Goal: Task Accomplishment & Management: Complete application form

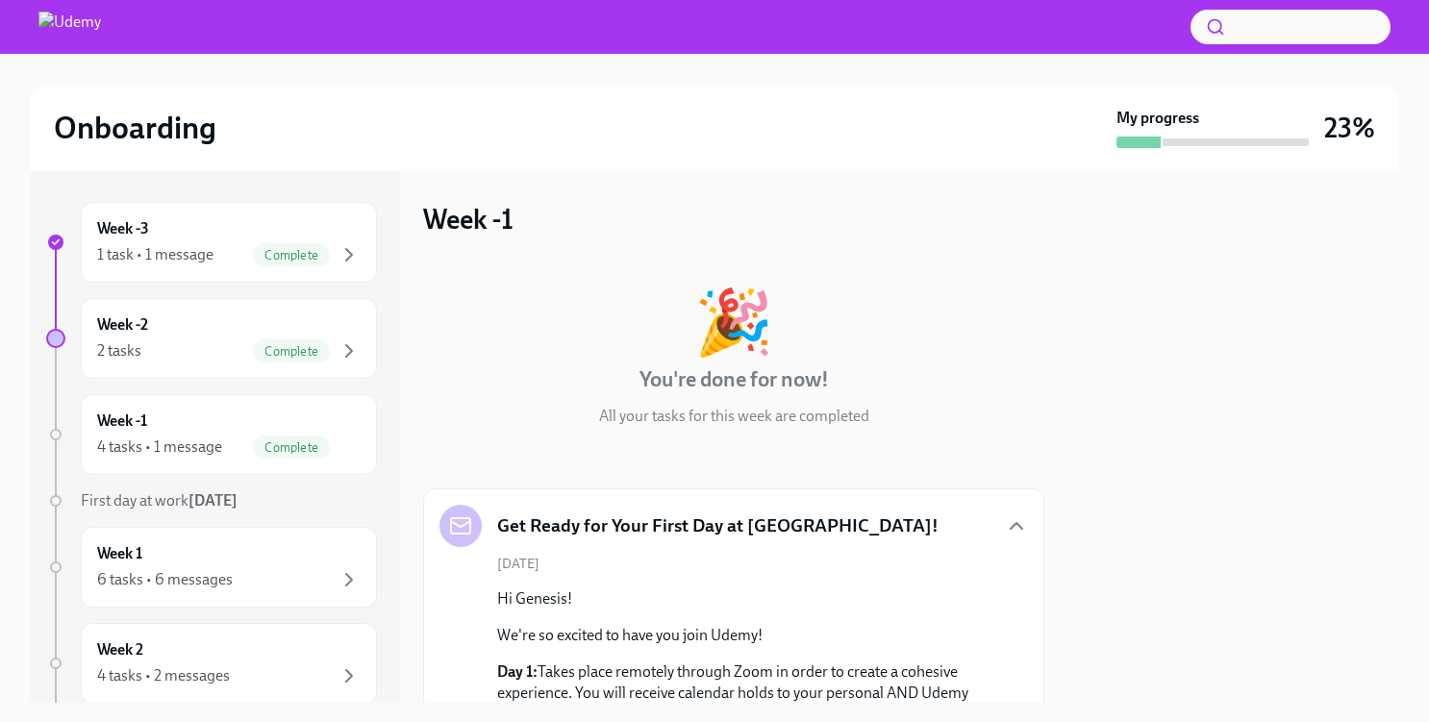
scroll to position [747, 0]
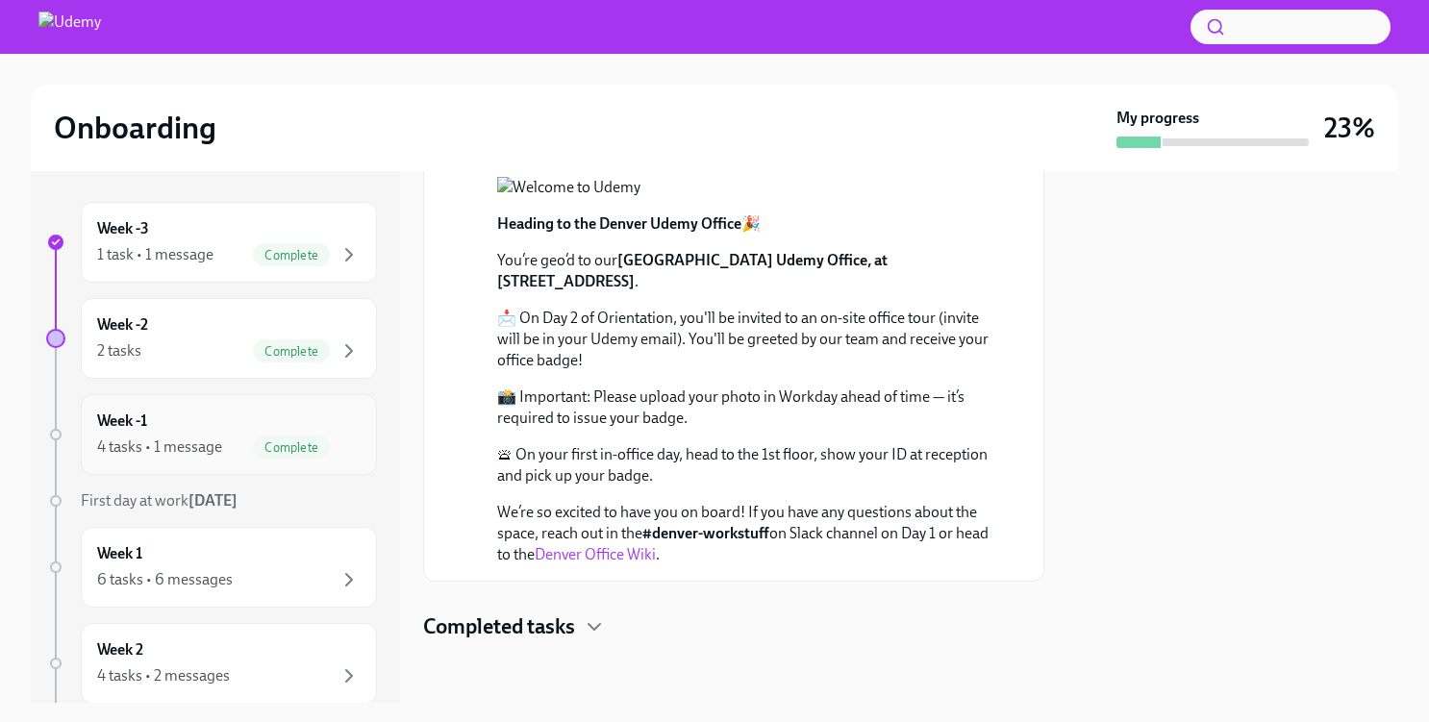
click at [226, 445] on div "4 tasks • 1 message Complete" at bounding box center [228, 447] width 263 height 23
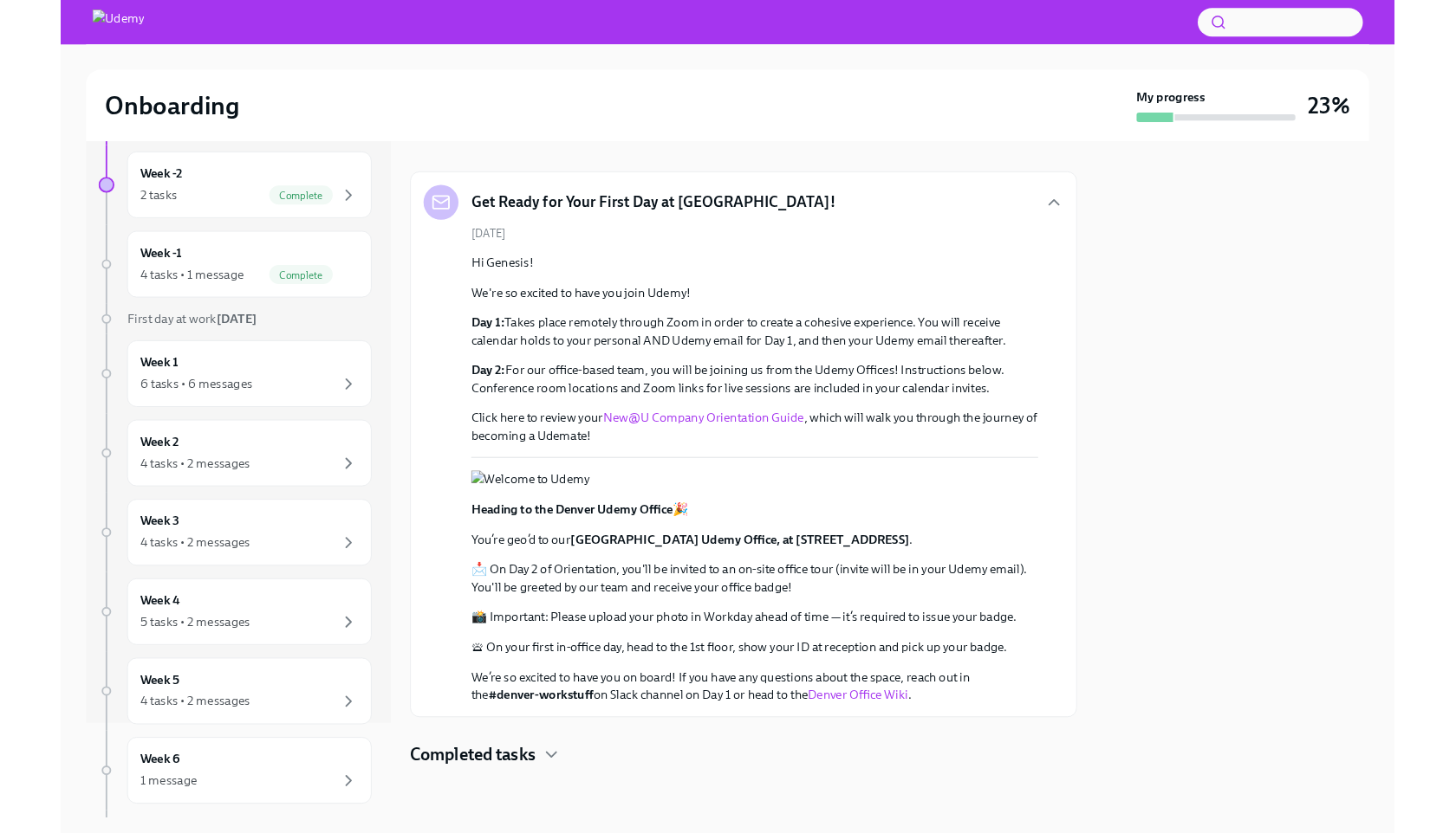
scroll to position [571, 0]
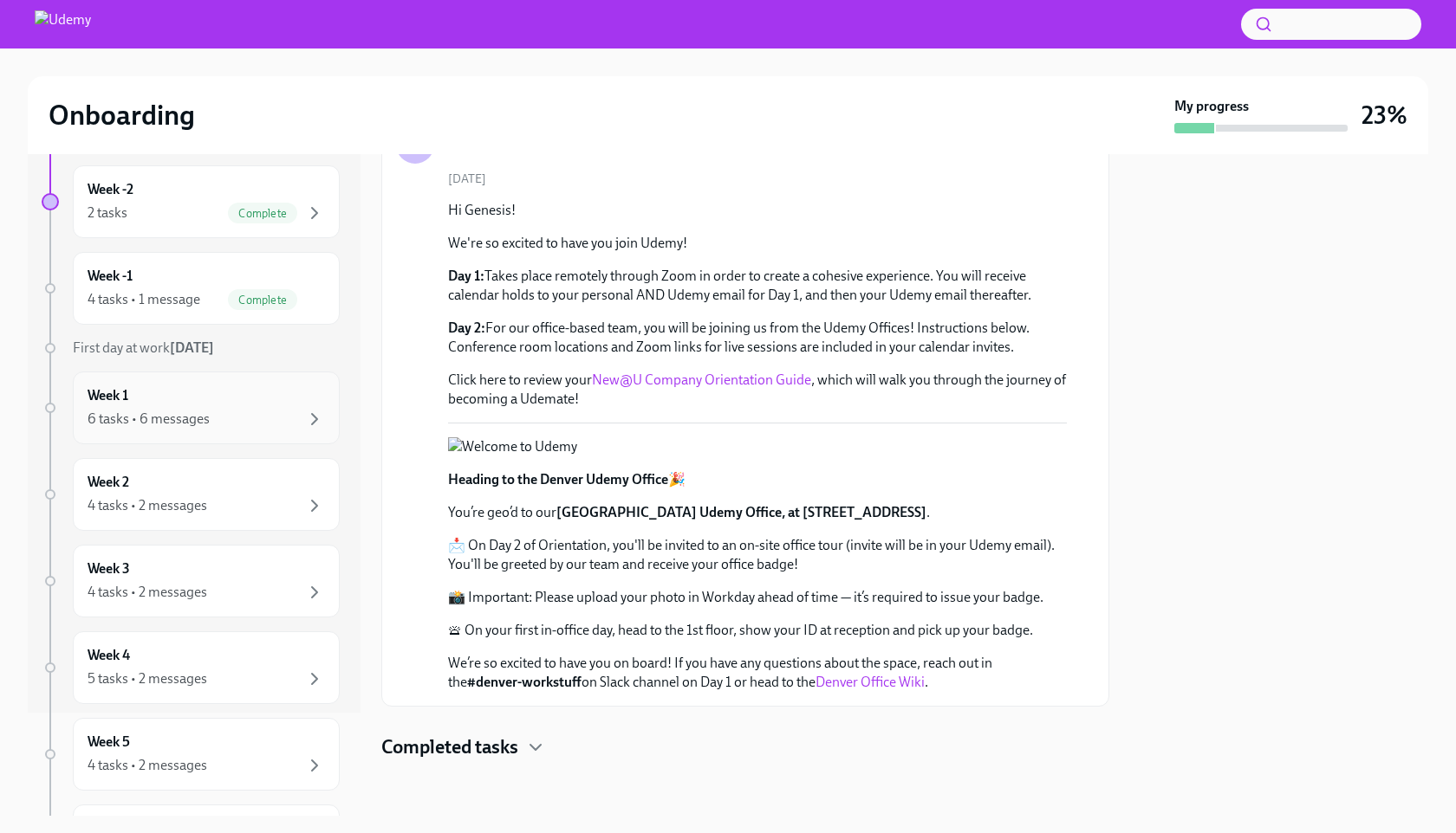
click at [229, 424] on div "6 tasks • 6 messages" at bounding box center [205, 419] width 237 height 21
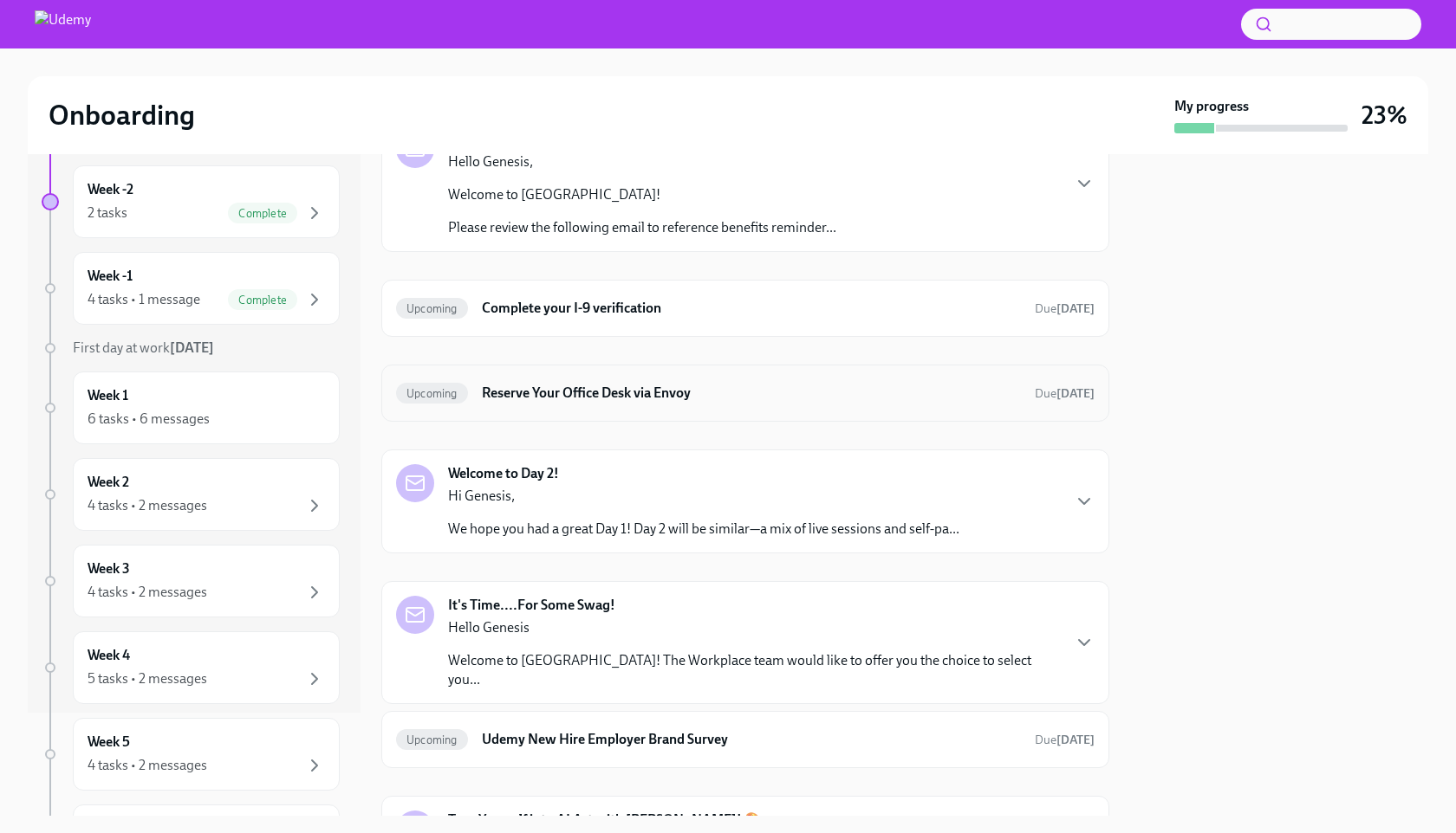
scroll to position [125, 0]
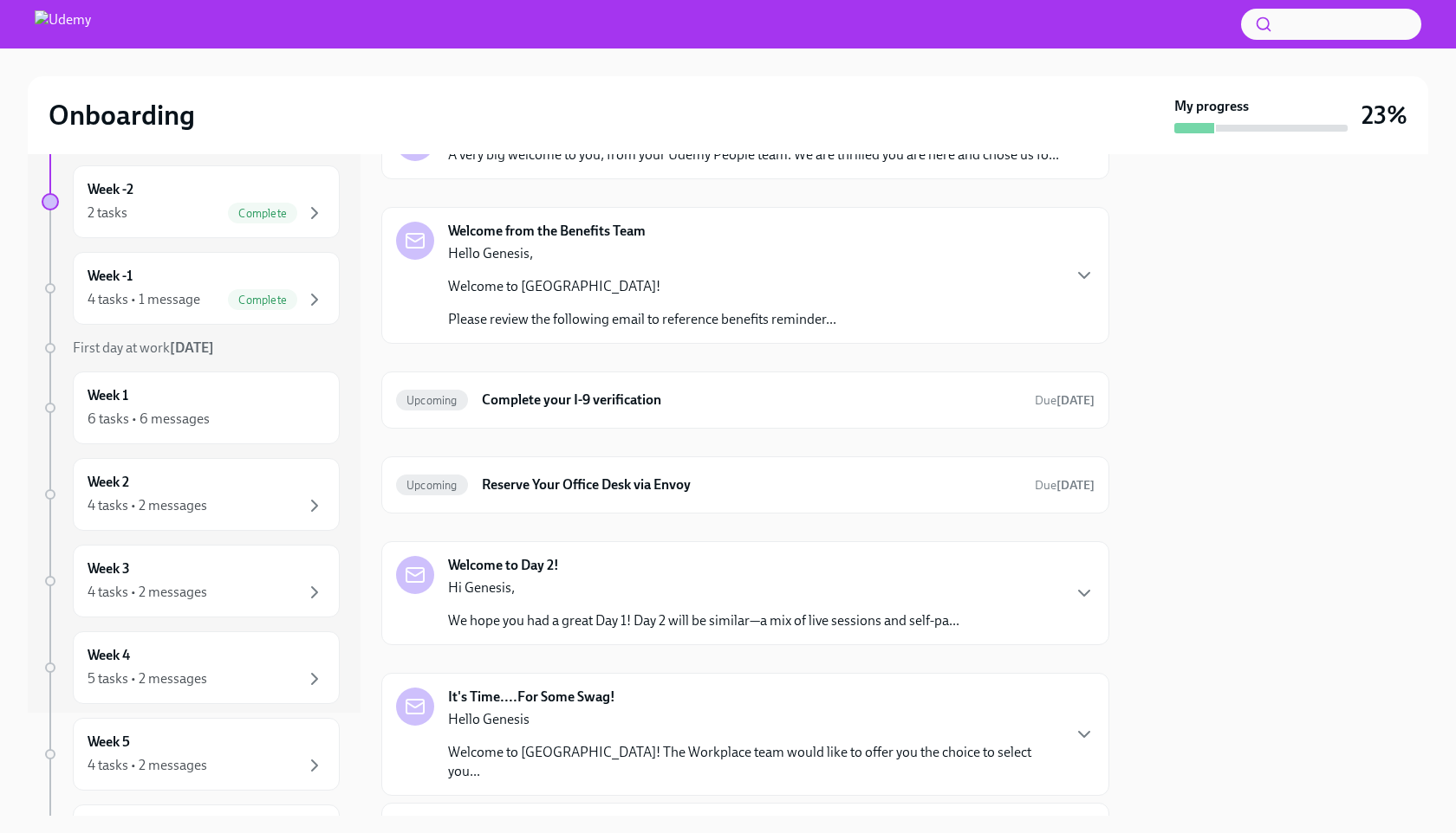
click at [642, 263] on div "Hello Genesis, Welcome to Udemy! Please review the following email to reference…" at bounding box center [642, 286] width 388 height 85
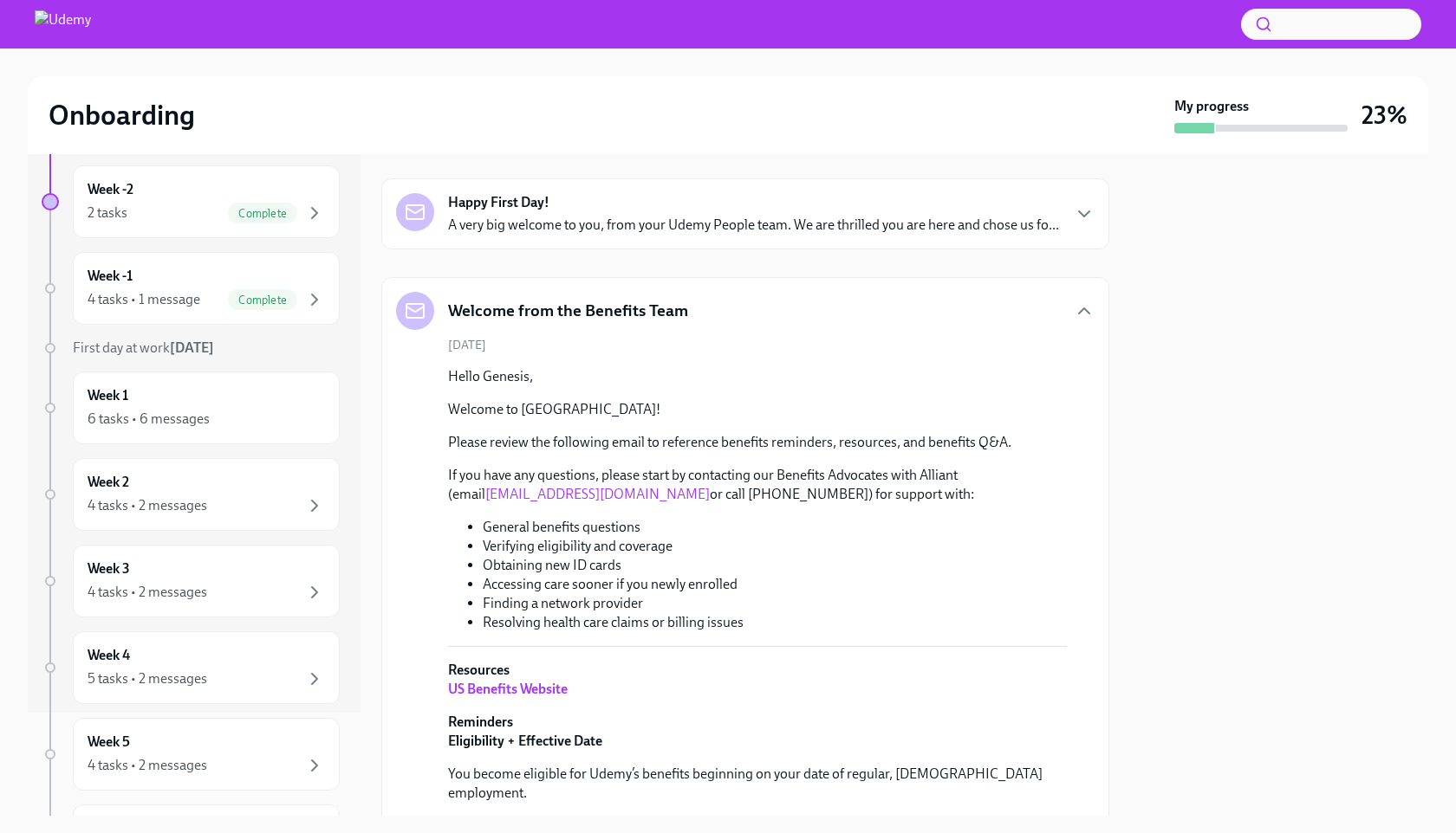
scroll to position [35, 0]
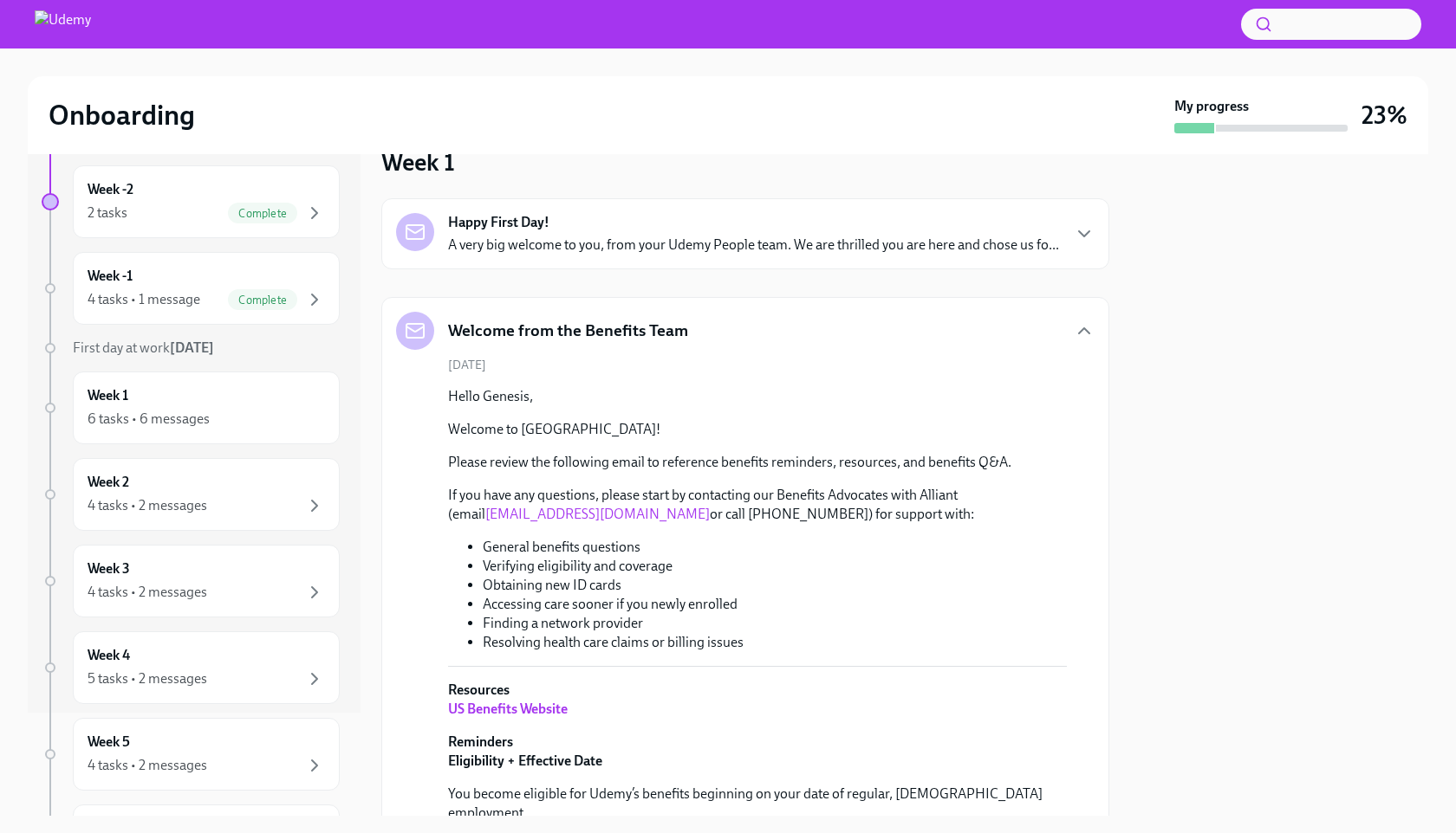
click at [578, 236] on p "A very big welcome to you, from your Udemy People team. We are thrilled you are…" at bounding box center [753, 245] width 611 height 19
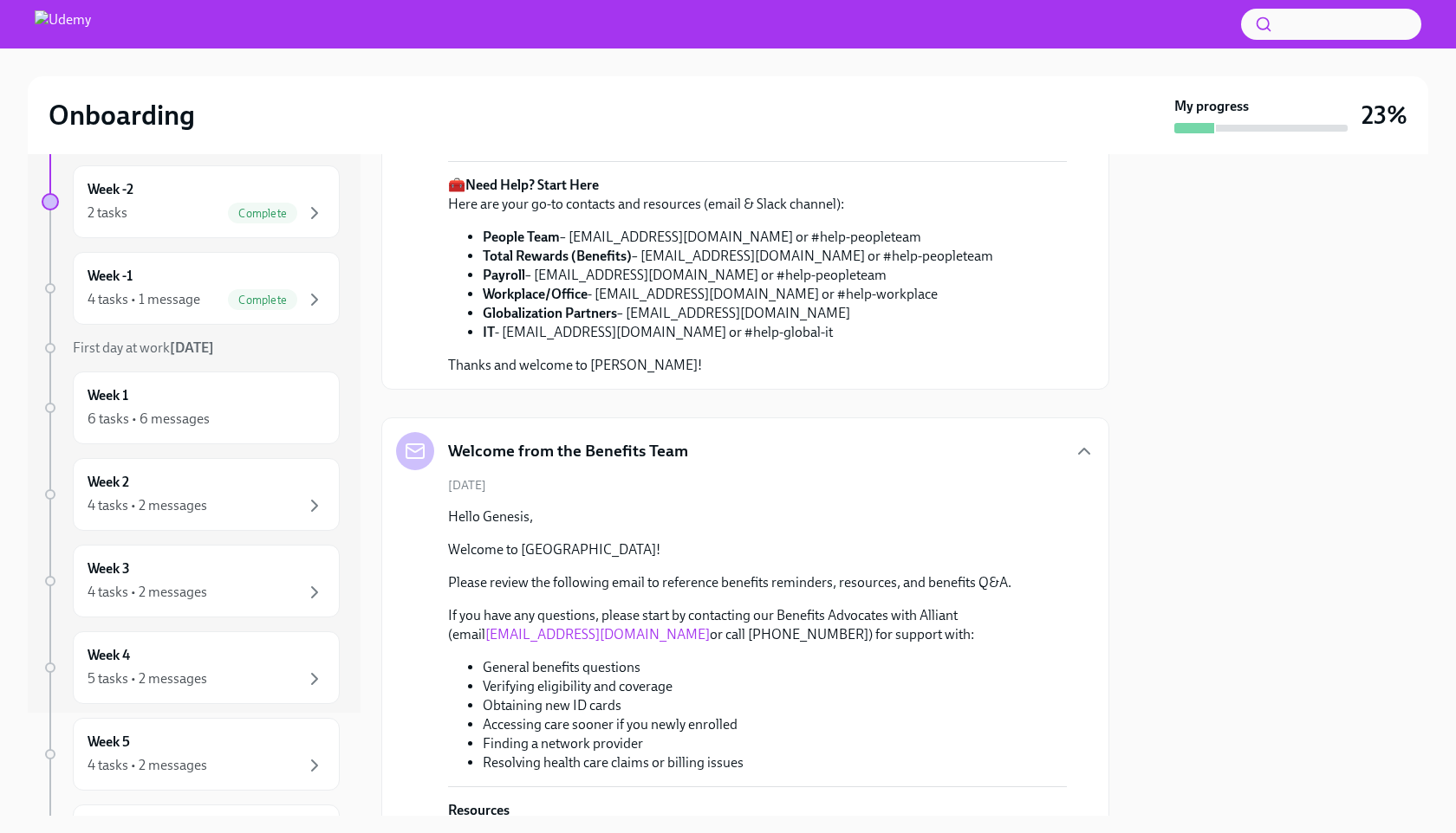
scroll to position [513, 0]
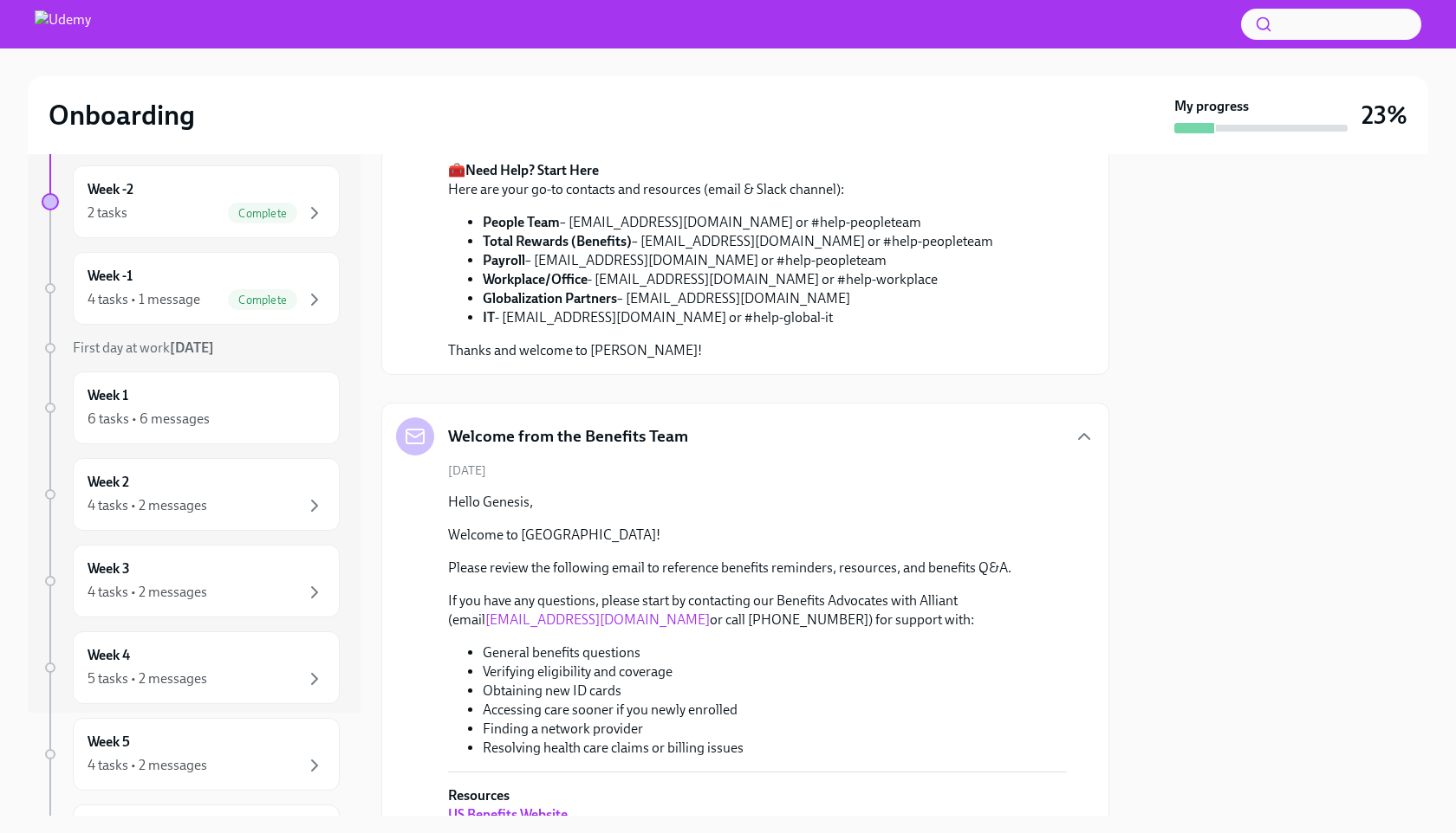
click at [633, 27] on link "New@U Orientation Guide" at bounding box center [635, 19] width 159 height 16
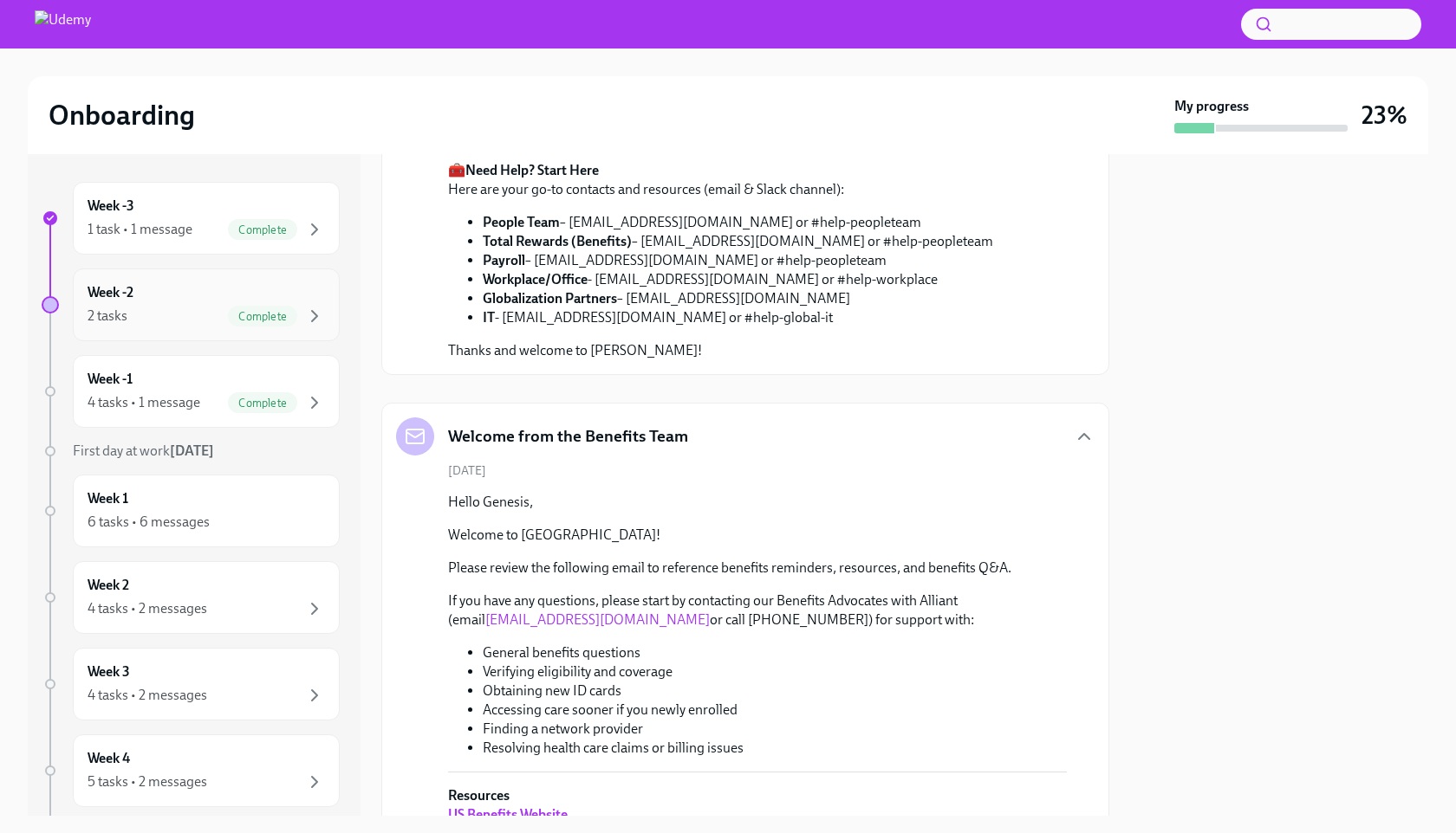
click at [276, 313] on span "Complete" at bounding box center [262, 316] width 69 height 13
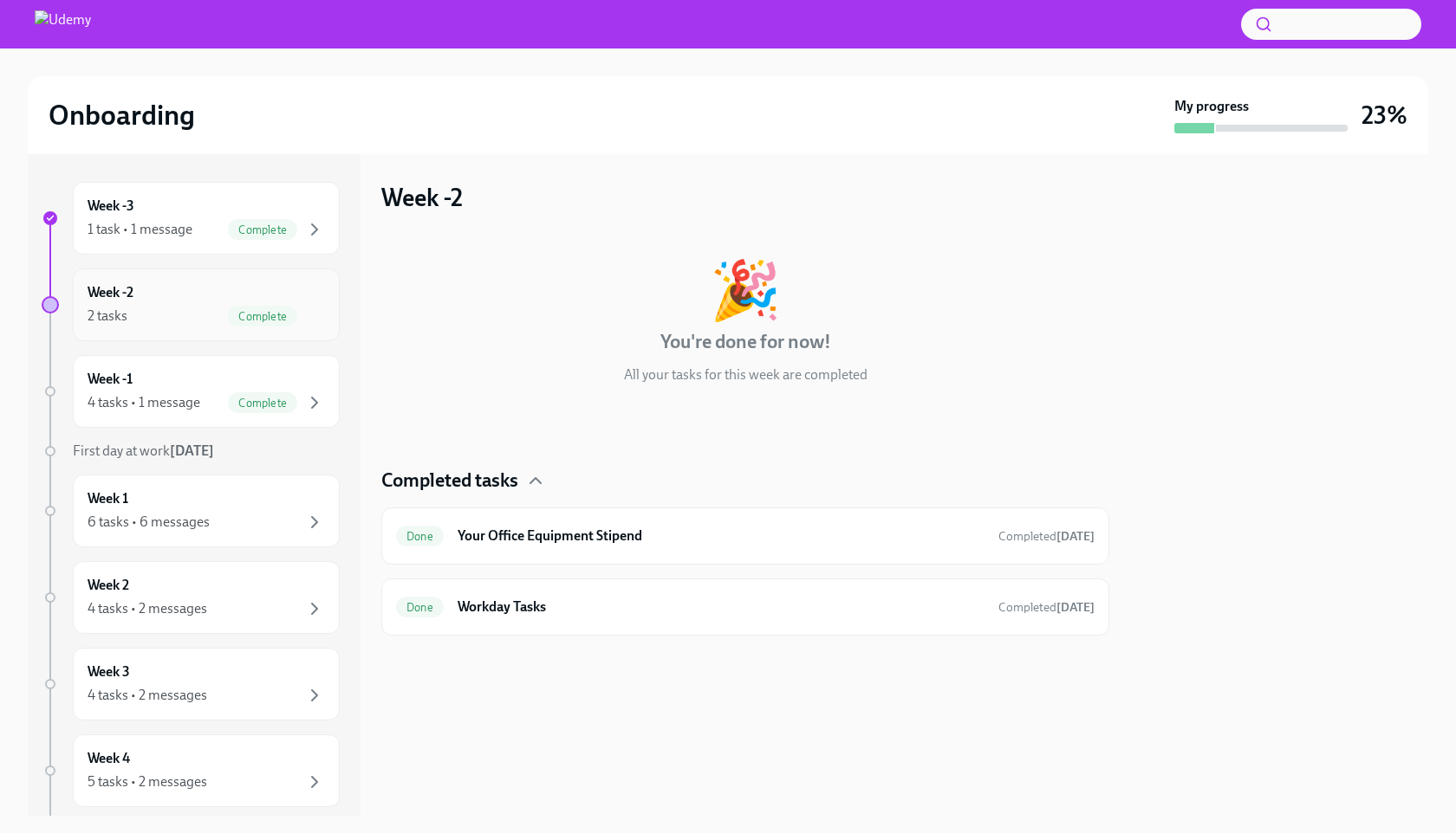
click at [287, 307] on div "Complete" at bounding box center [262, 315] width 69 height 21
click at [530, 472] on icon "button" at bounding box center [535, 480] width 21 height 21
click at [531, 472] on icon "button" at bounding box center [535, 480] width 21 height 21
click at [551, 535] on h6 "Your Office Equipment Stipend" at bounding box center [721, 536] width 527 height 19
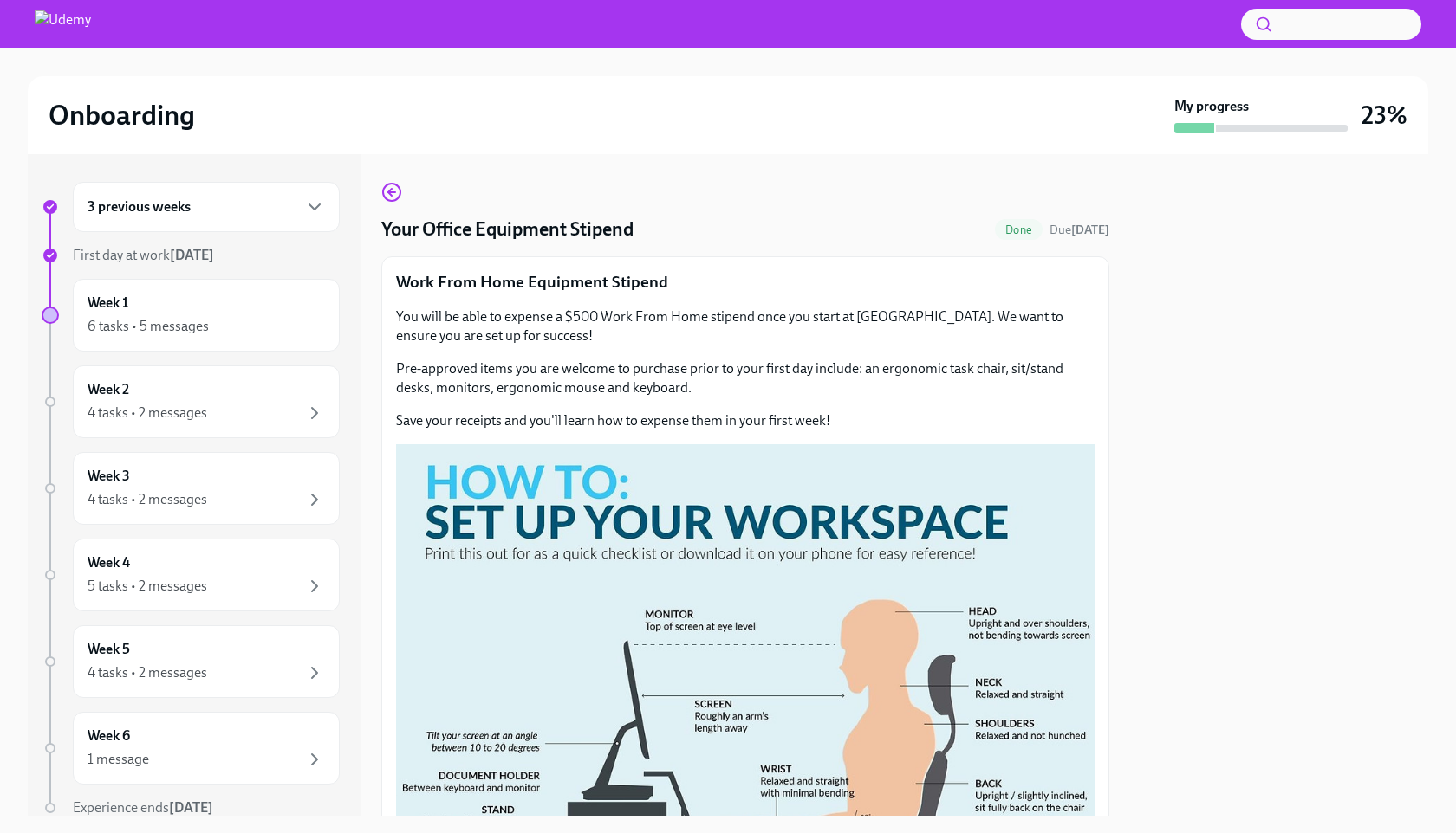
click at [235, 204] on div "3 previous weeks" at bounding box center [205, 206] width 237 height 21
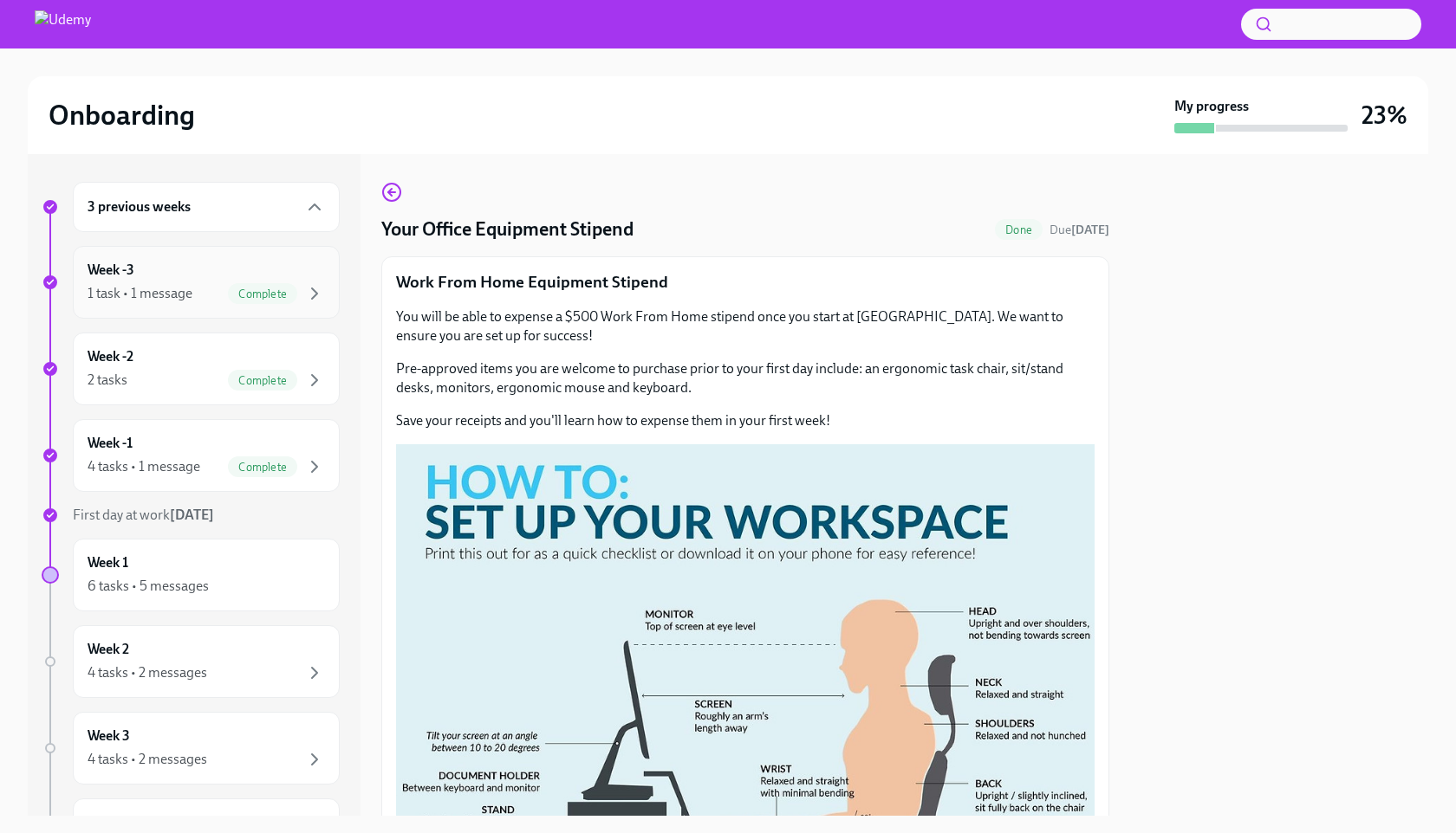
click at [220, 276] on div "Week -3 1 task • 1 message Complete" at bounding box center [205, 282] width 237 height 43
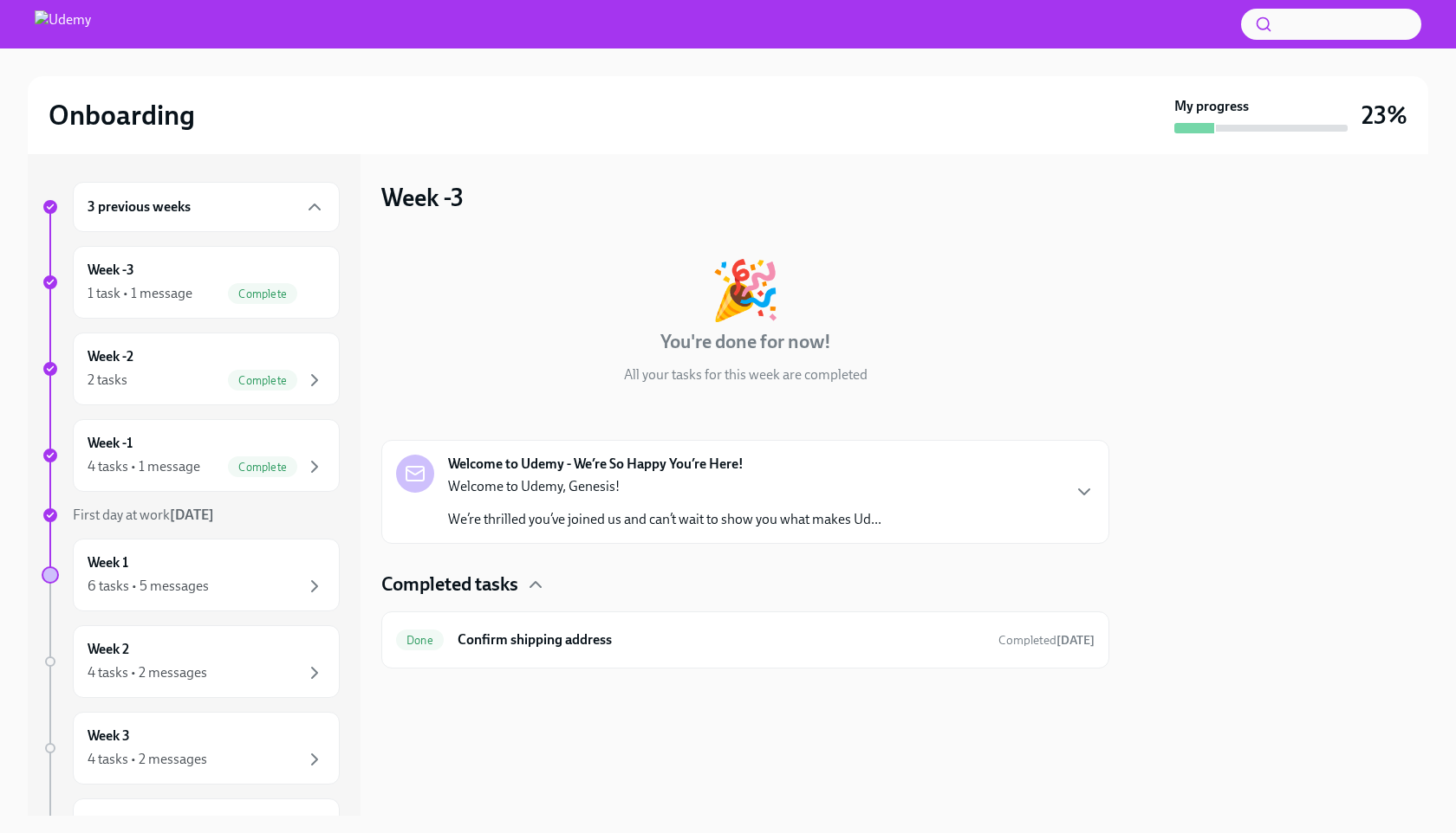
click at [543, 516] on p "We’re thrilled you’ve joined us and can’t wait to show you what makes Ud..." at bounding box center [664, 519] width 433 height 19
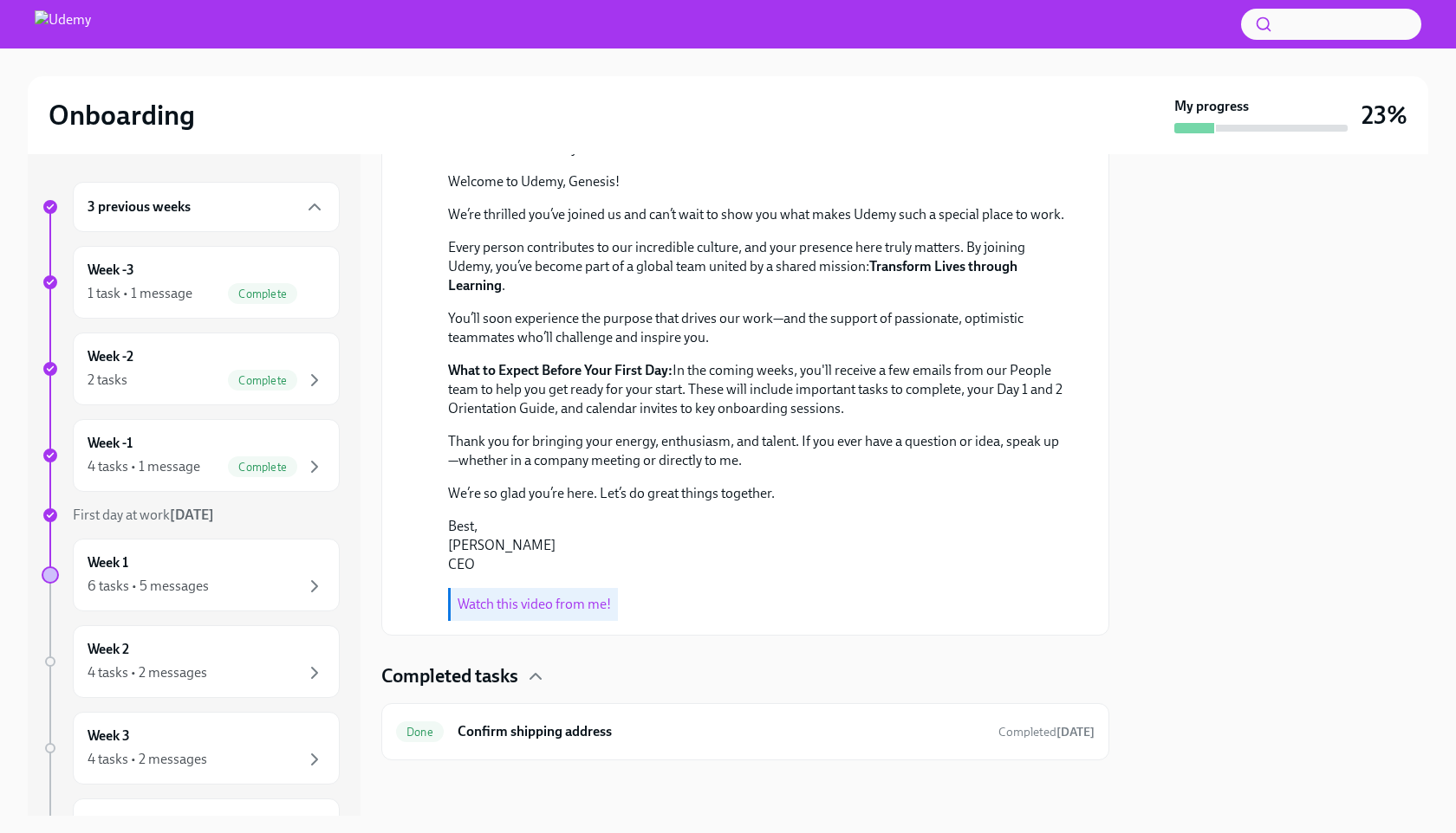
scroll to position [526, 0]
click at [546, 649] on div "Done Confirm shipping address Completed 13 days ago" at bounding box center [744, 731] width 698 height 28
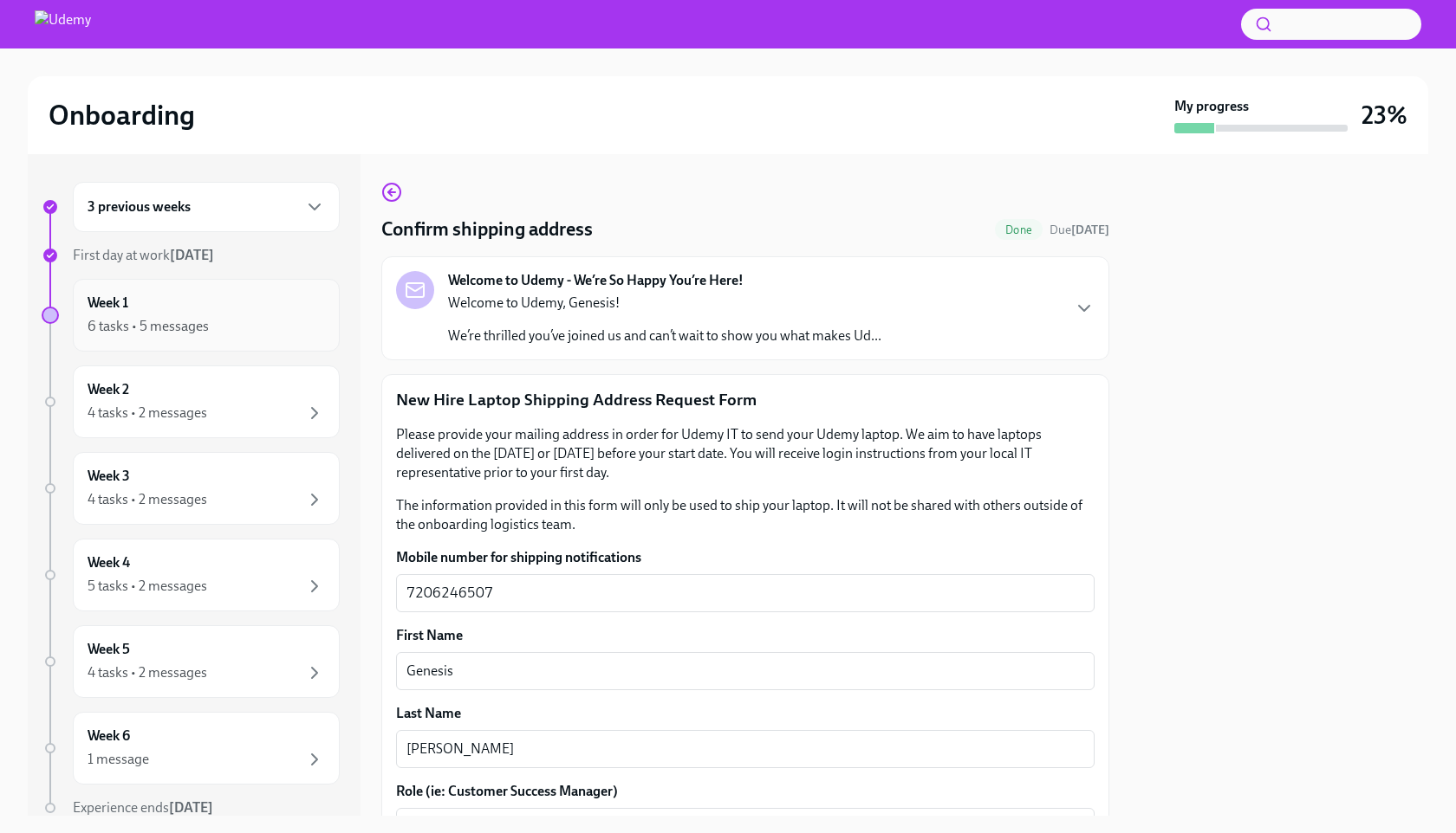
click at [221, 309] on div "Week 1 6 tasks • 5 messages" at bounding box center [205, 315] width 237 height 43
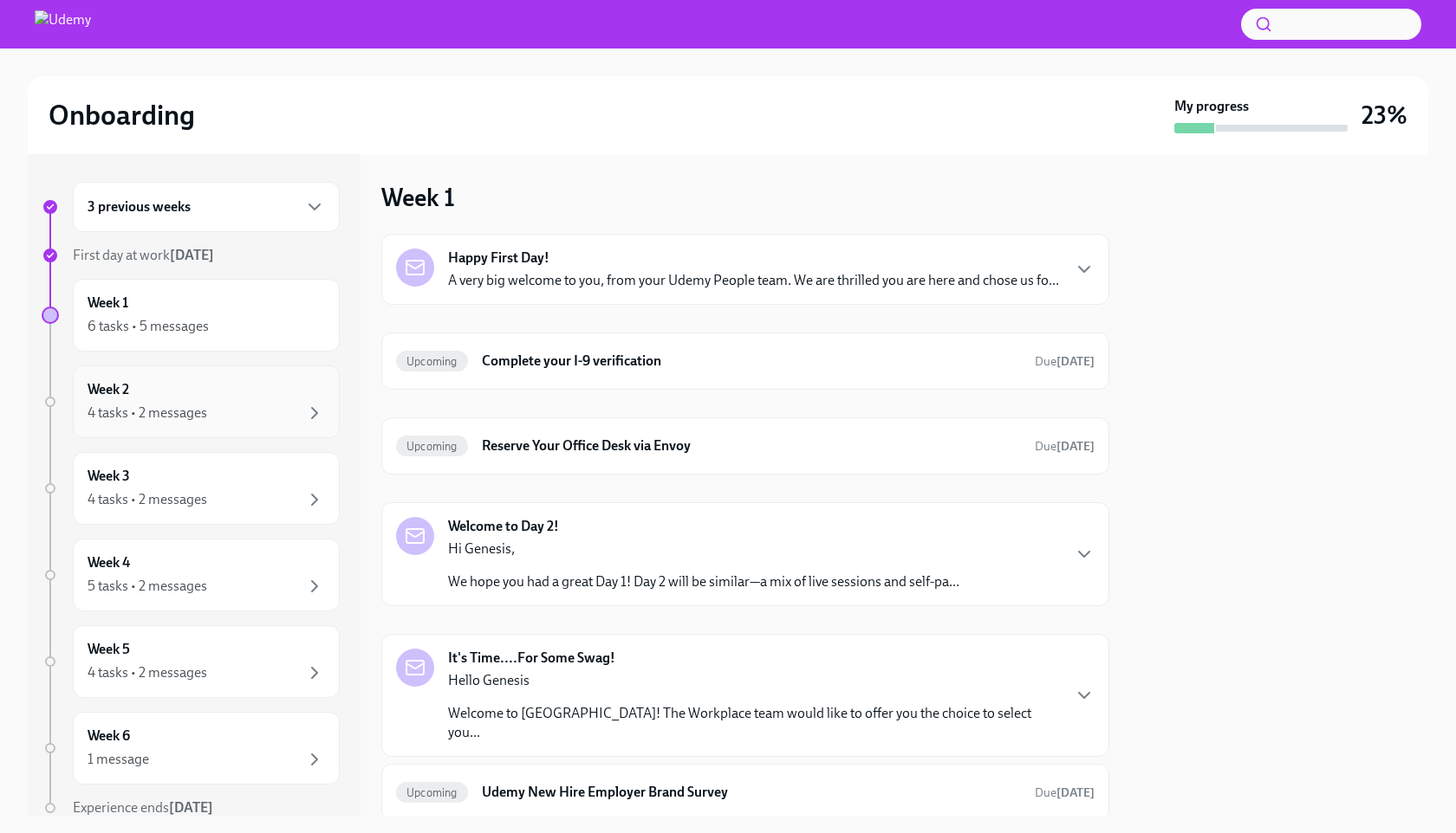
click at [215, 409] on div "4 tasks • 2 messages" at bounding box center [205, 412] width 237 height 21
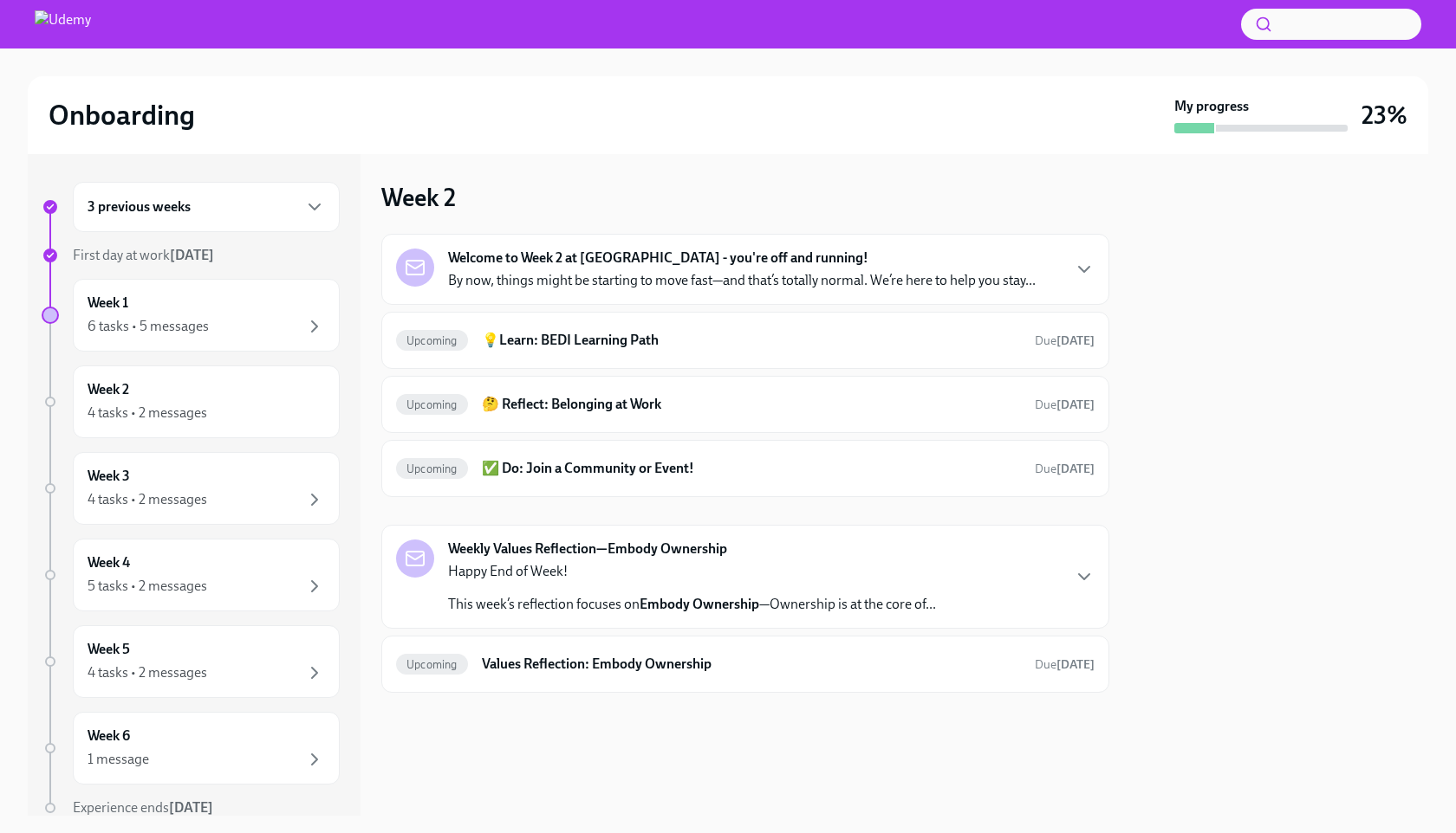
click at [590, 265] on strong "Welcome to Week 2 at Udemy - you're off and running!" at bounding box center [658, 258] width 420 height 19
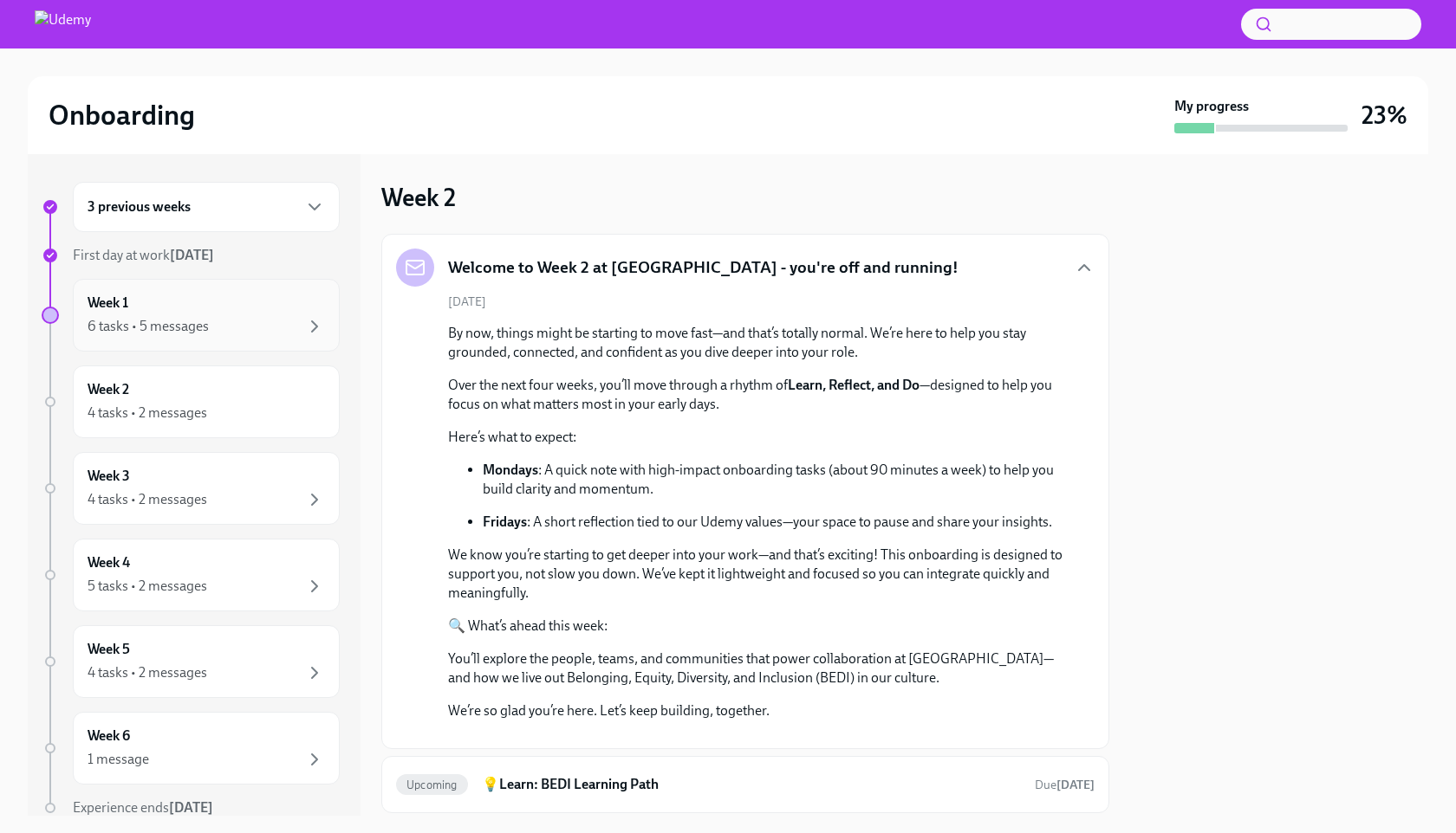
click at [192, 312] on div "Week 1 6 tasks • 5 messages" at bounding box center [205, 315] width 237 height 43
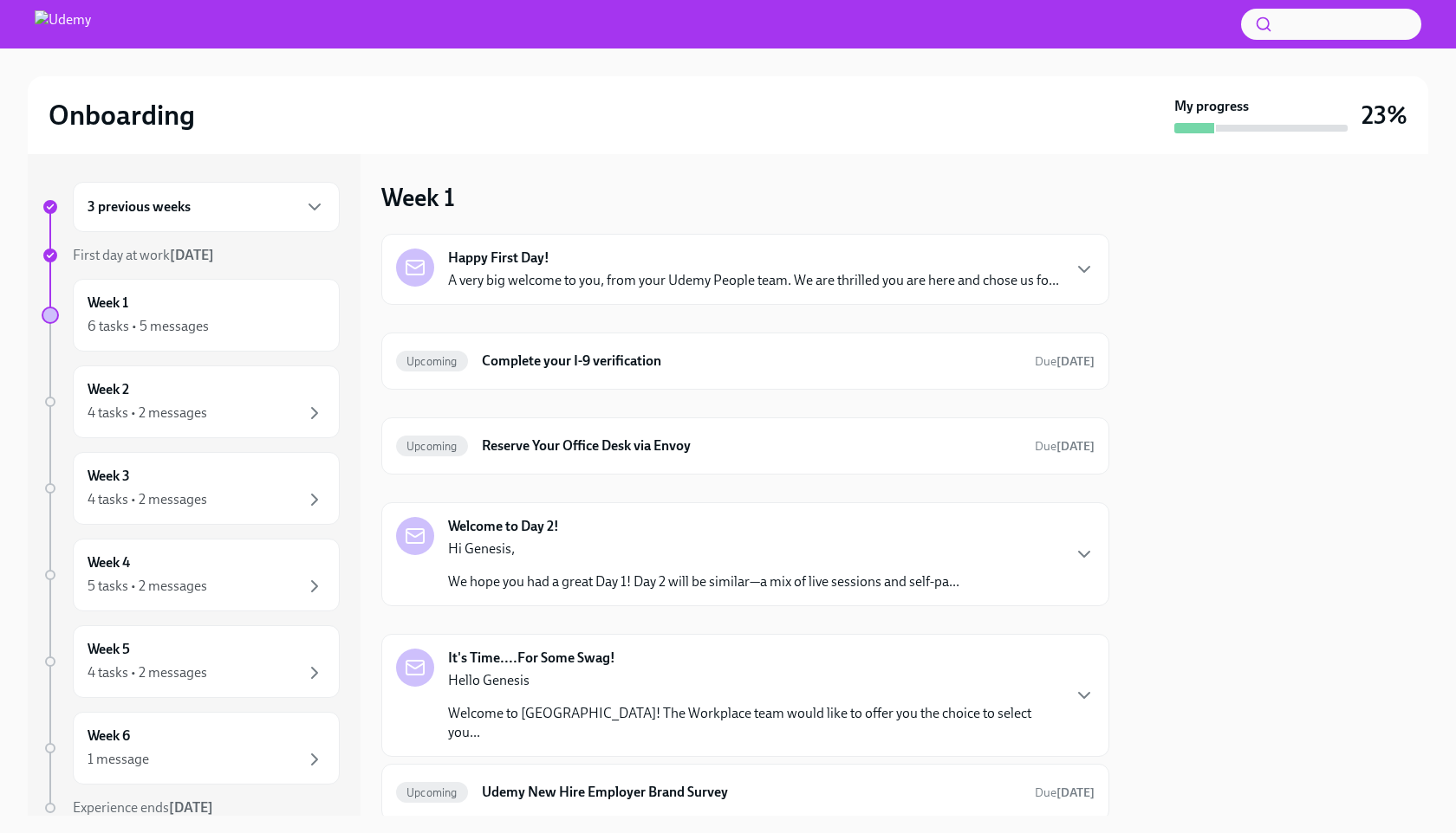
click at [576, 290] on div "Happy First Day! A very big welcome to you, from your Udemy People team. We are…" at bounding box center [745, 269] width 728 height 71
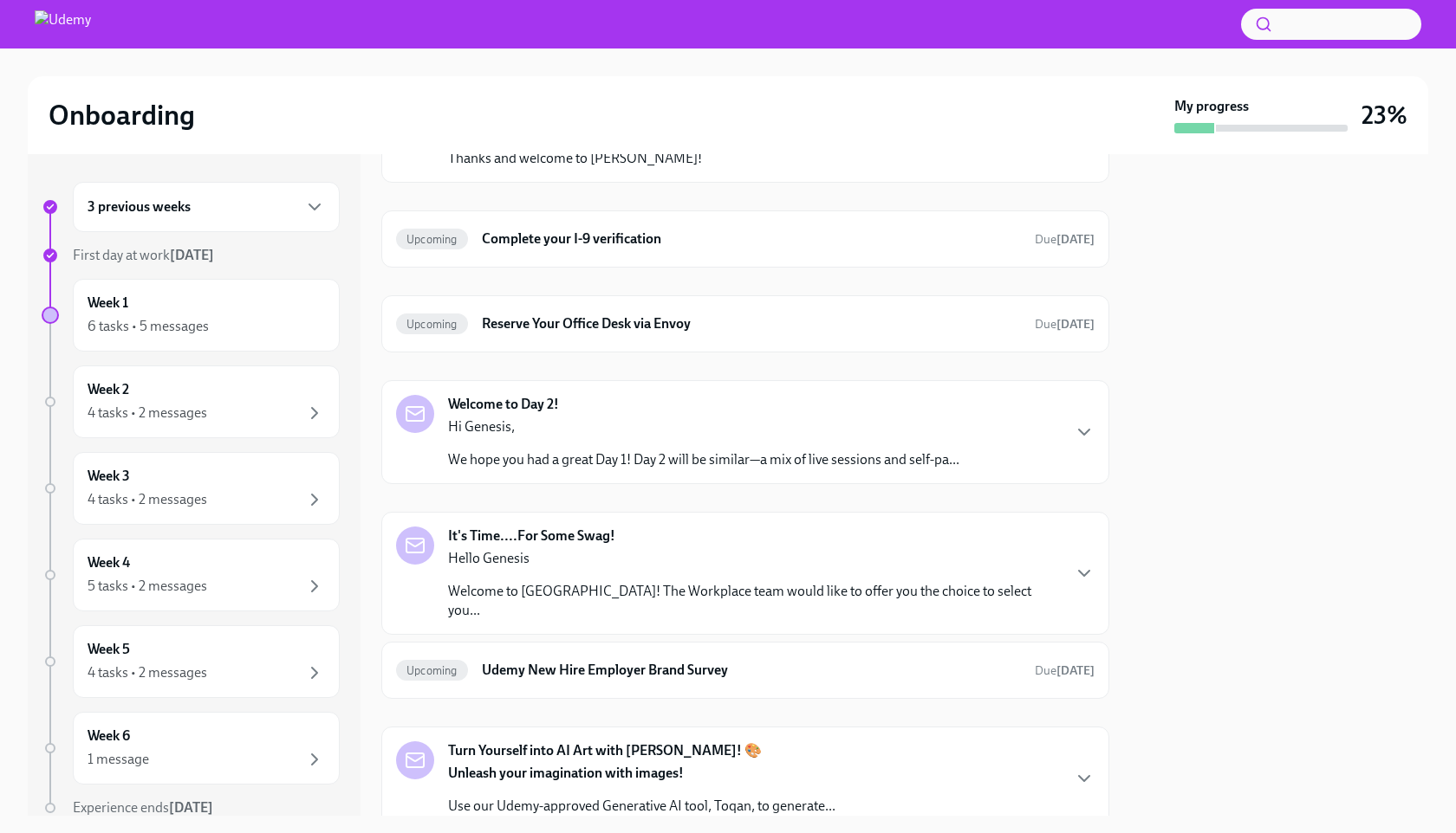
scroll to position [742, 0]
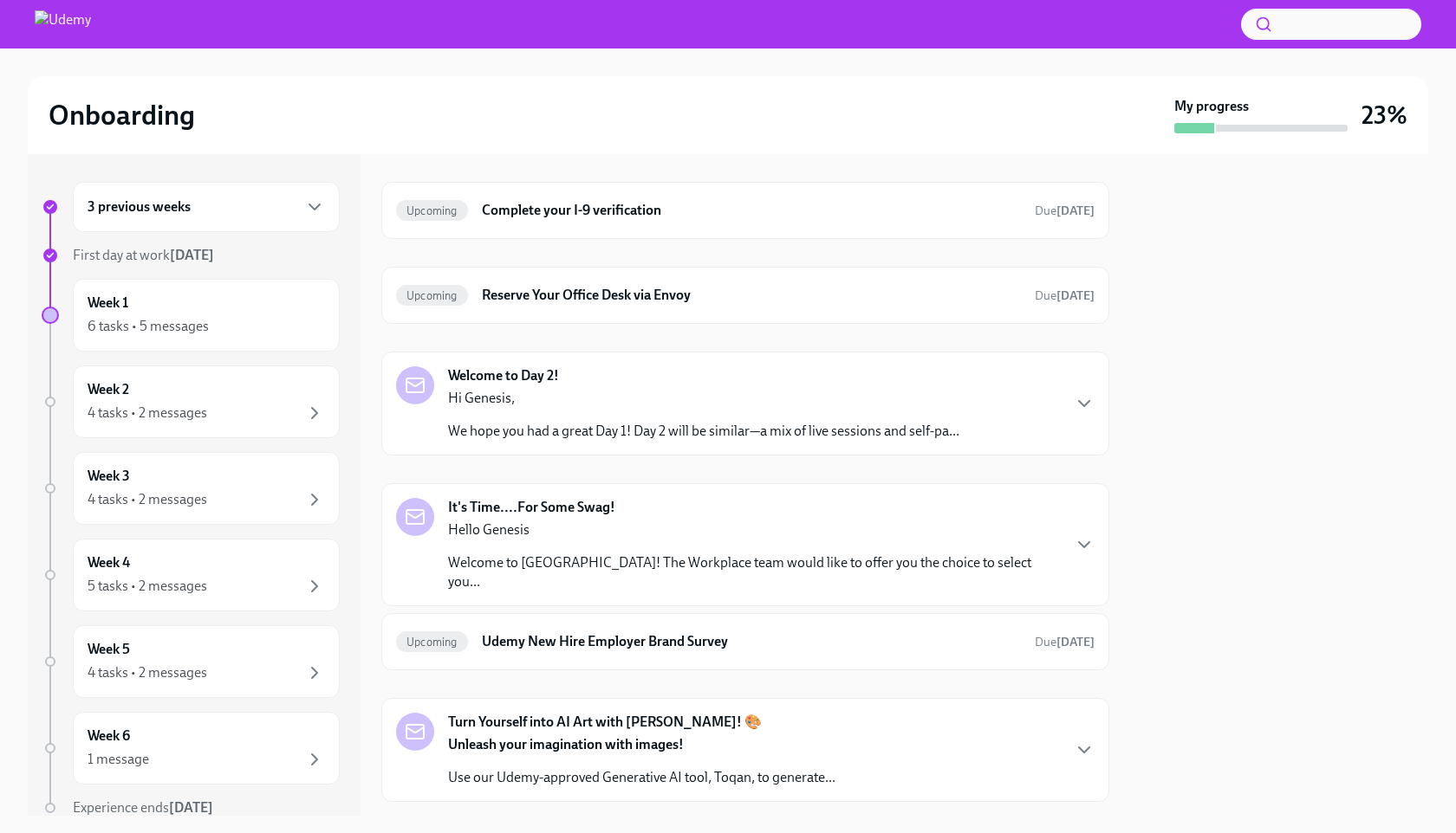
scroll to position [729, 0]
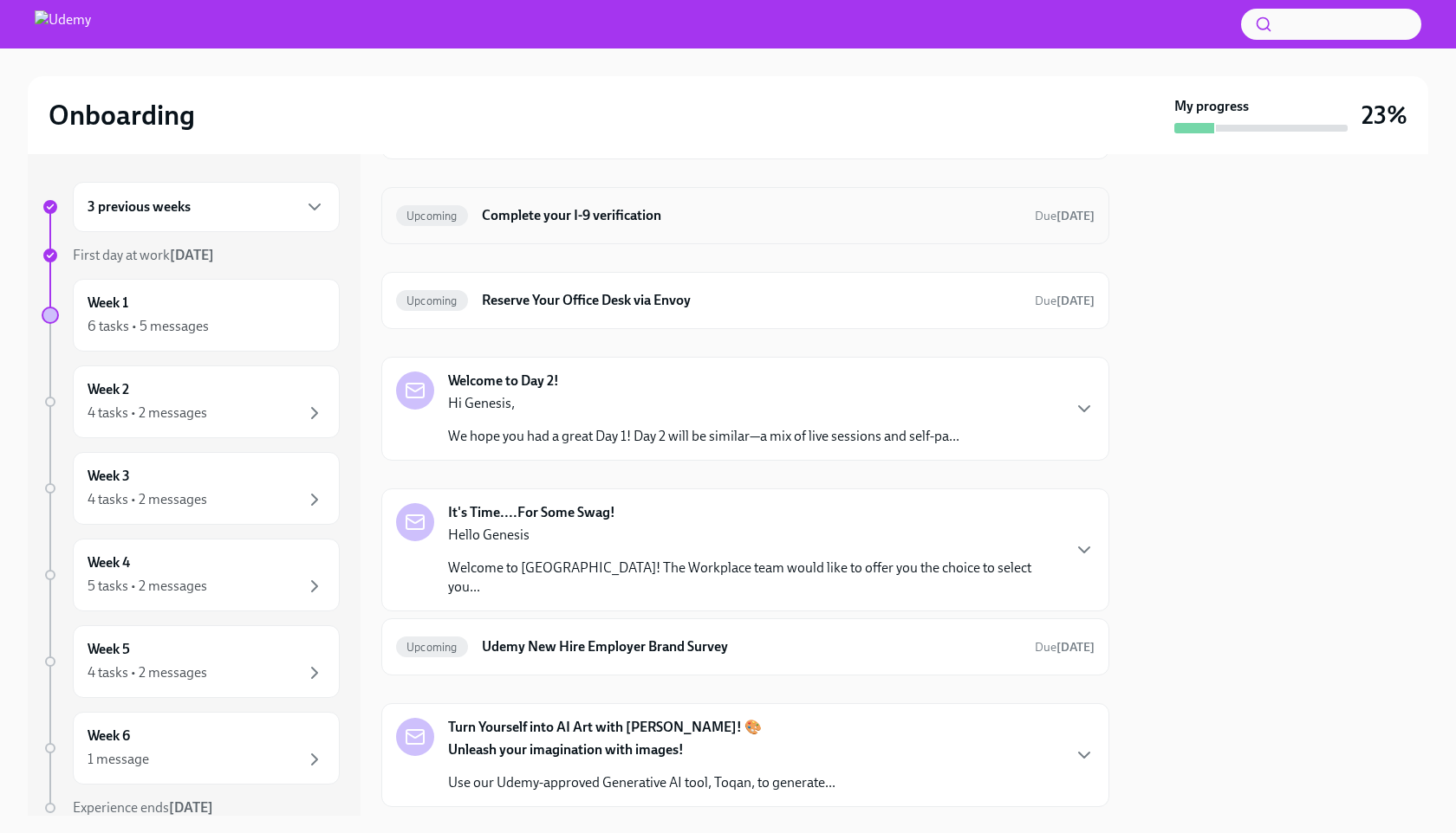
click at [554, 244] on div "Upcoming Complete your I-9 verification Due in 2 days" at bounding box center [745, 215] width 728 height 57
click at [553, 225] on h6 "Complete your I-9 verification" at bounding box center [751, 215] width 539 height 19
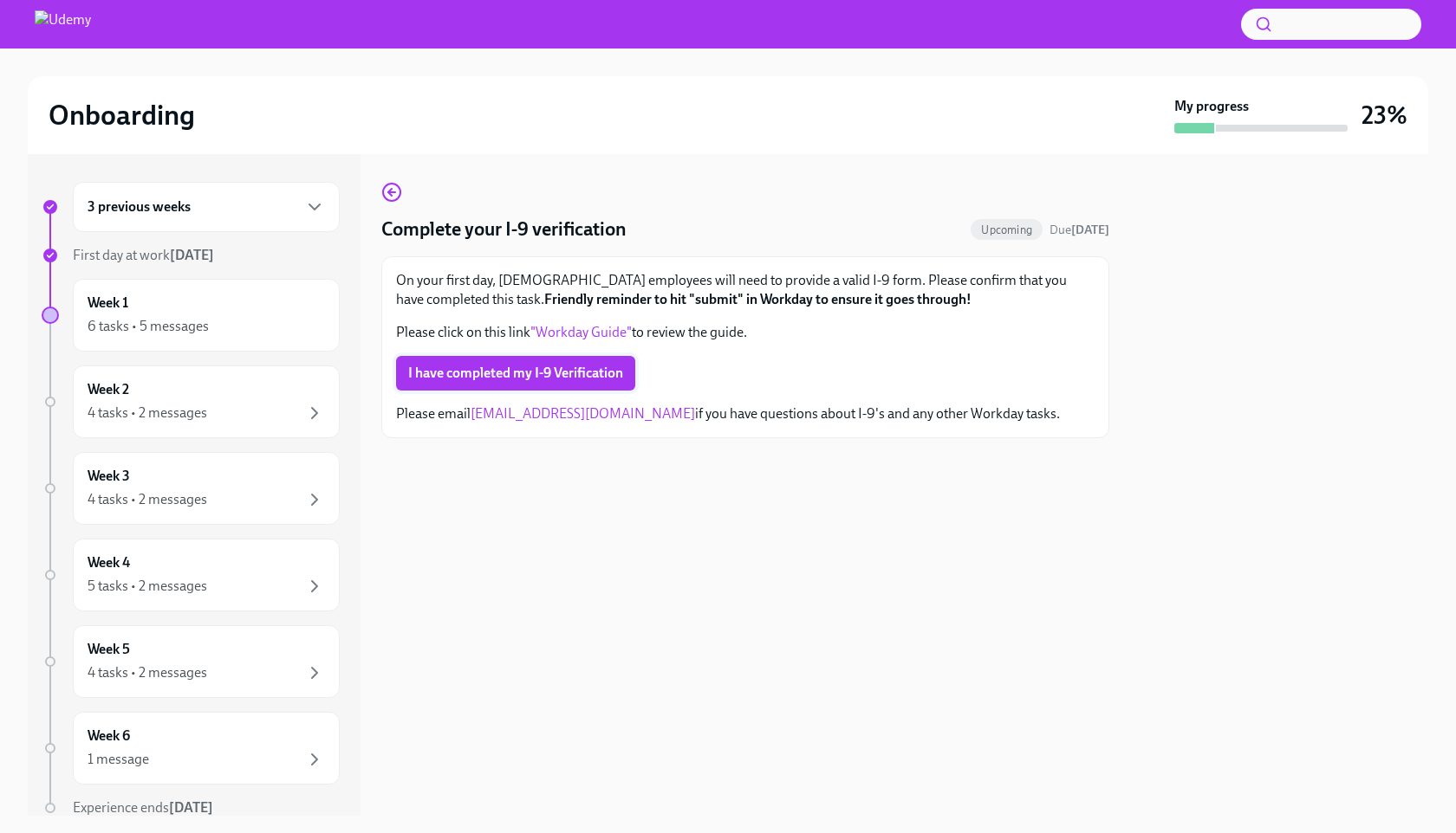
click at [531, 381] on span "I have completed my I-9 Verification" at bounding box center [515, 373] width 214 height 17
click at [214, 258] on strong "[DATE]" at bounding box center [191, 255] width 44 height 16
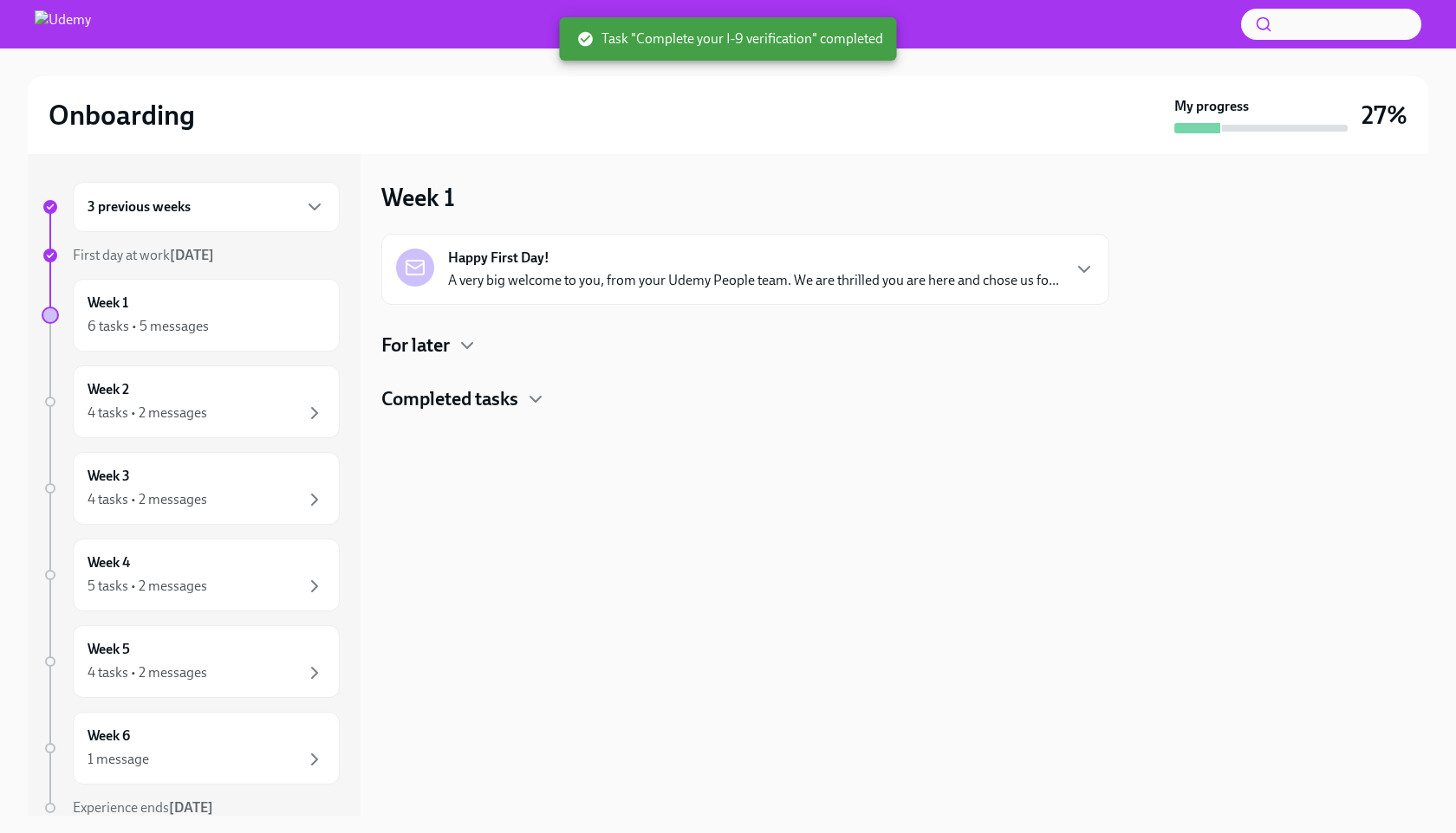
click at [506, 284] on p "A very big welcome to you, from your Udemy People team. We are thrilled you are…" at bounding box center [753, 280] width 611 height 19
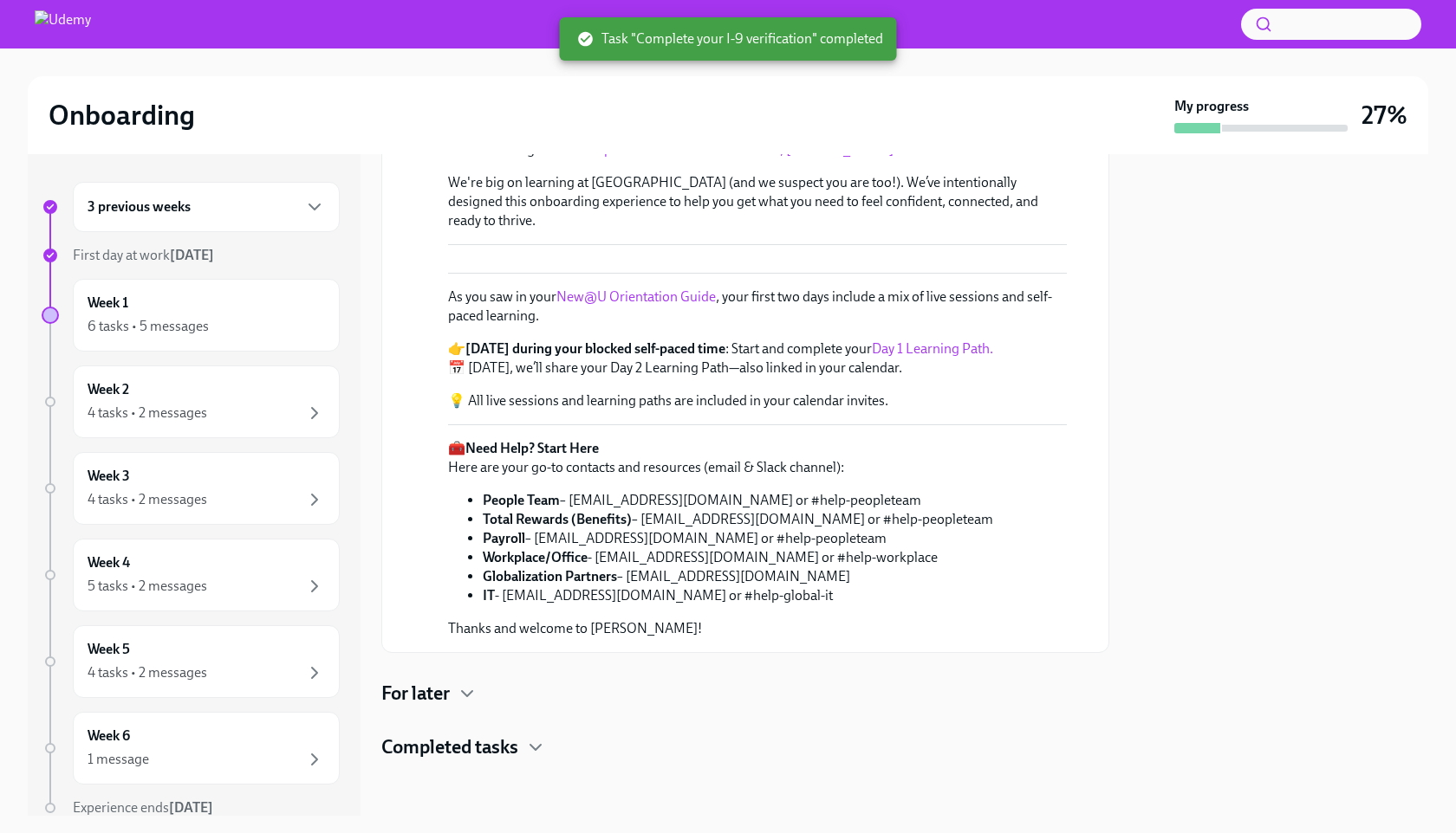
scroll to position [582, 0]
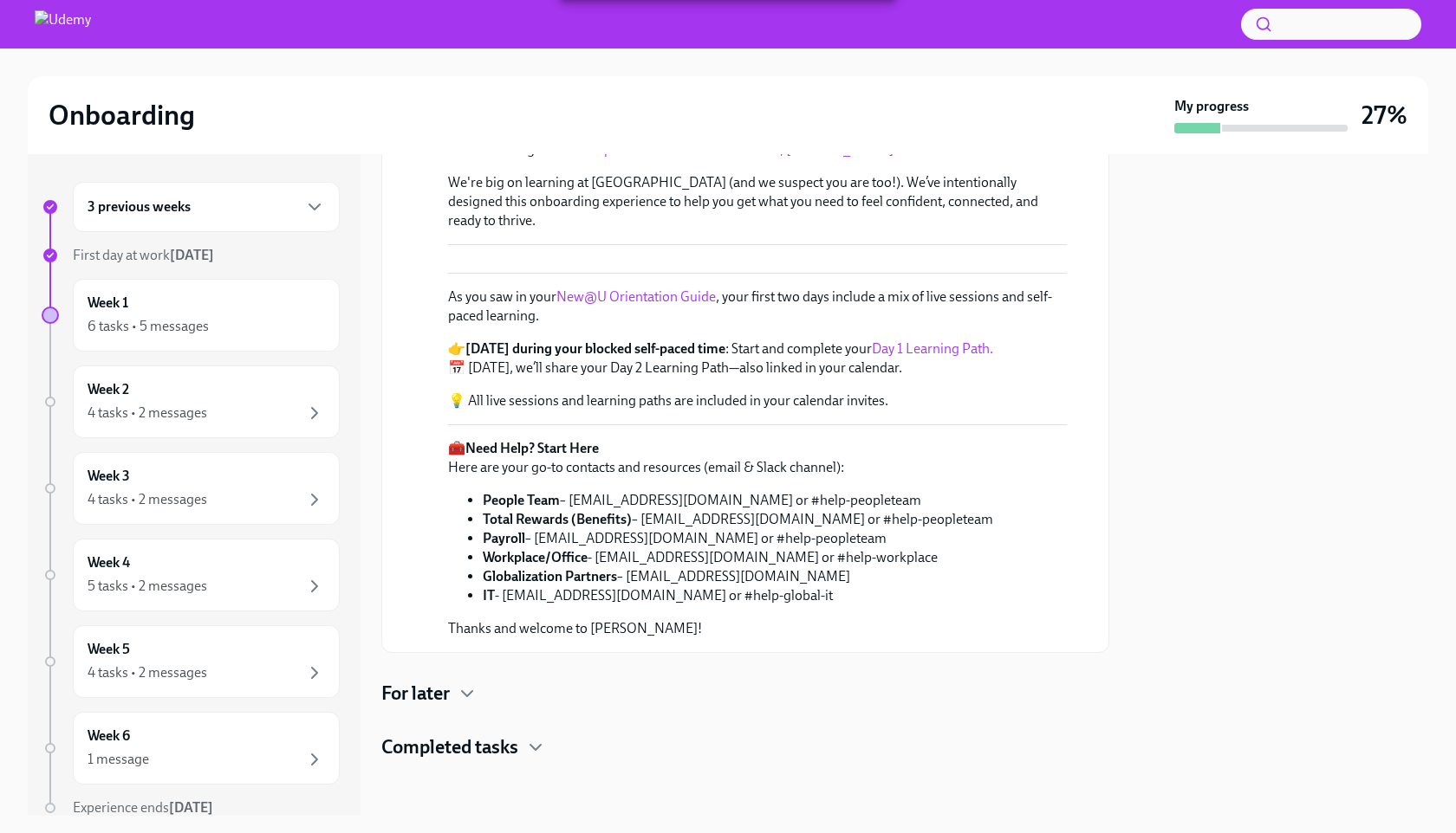
click at [454, 649] on div "For later" at bounding box center [745, 693] width 728 height 26
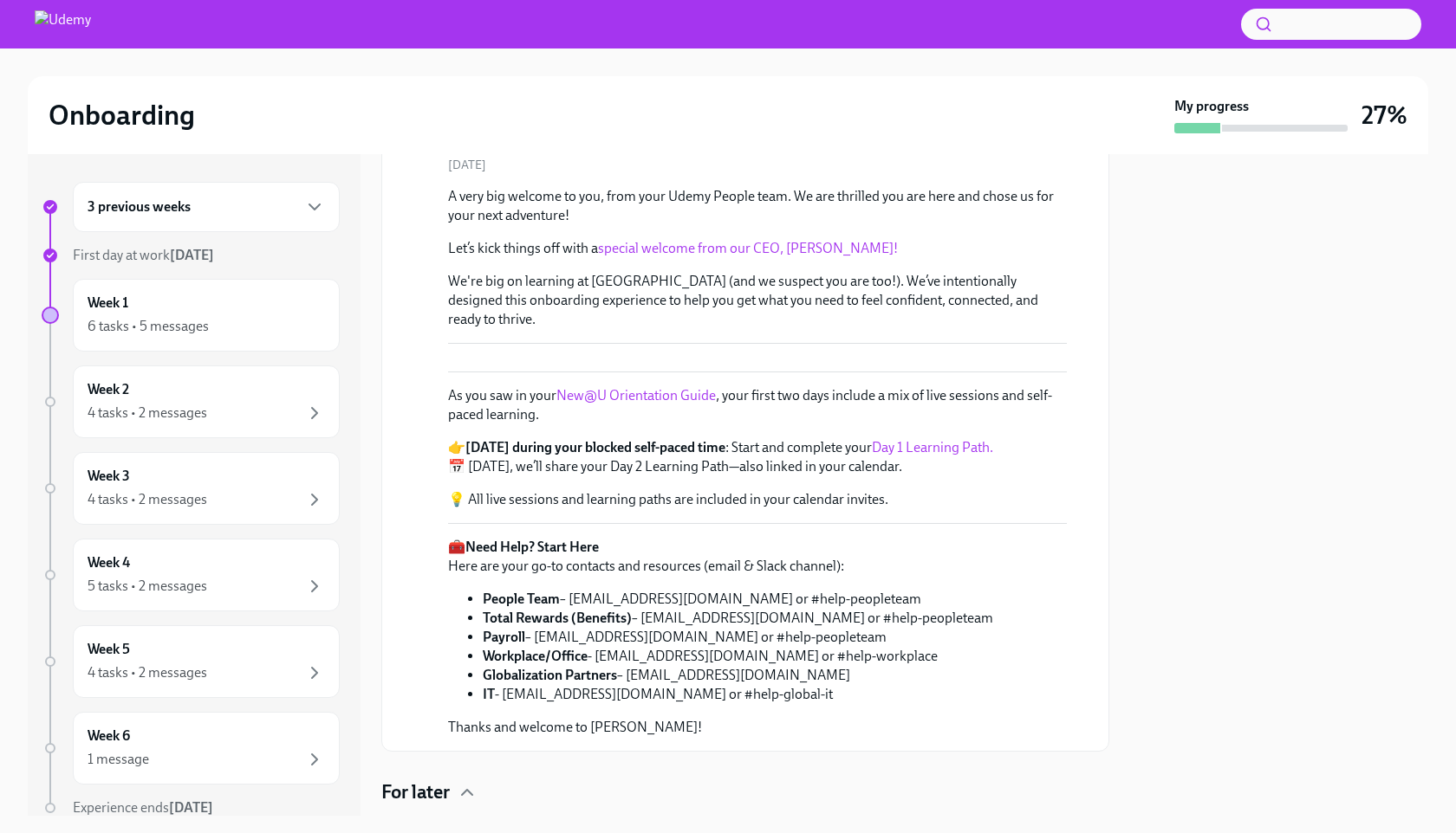
scroll to position [0, 0]
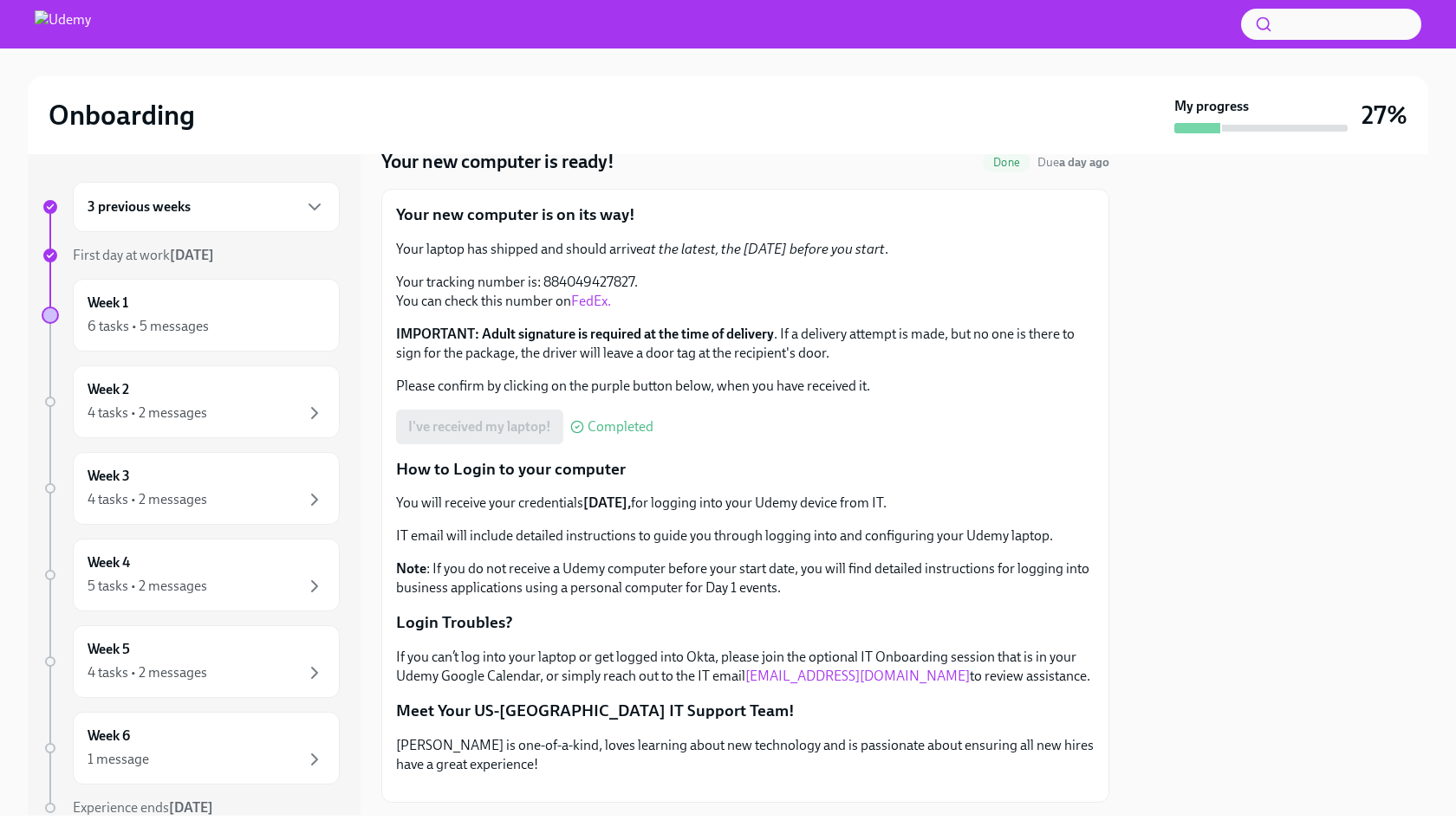
scroll to position [68, 0]
